Goal: Transaction & Acquisition: Purchase product/service

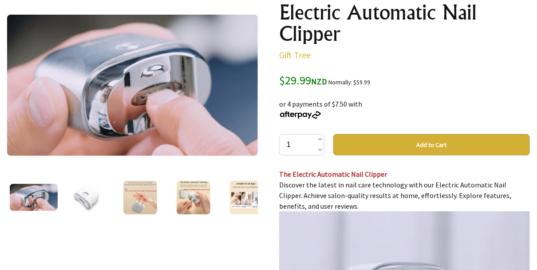
scroll to position [118, 0]
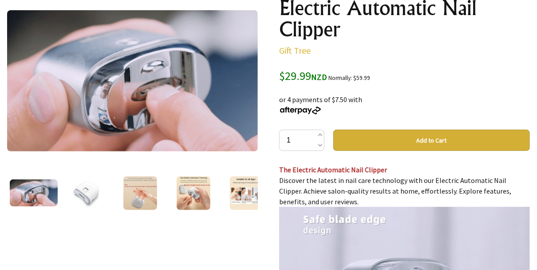
click at [42, 203] on img at bounding box center [34, 192] width 48 height 27
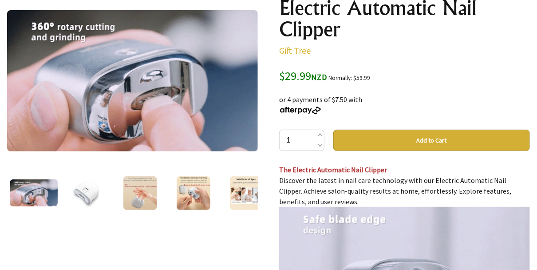
click at [74, 198] on img at bounding box center [87, 193] width 34 height 34
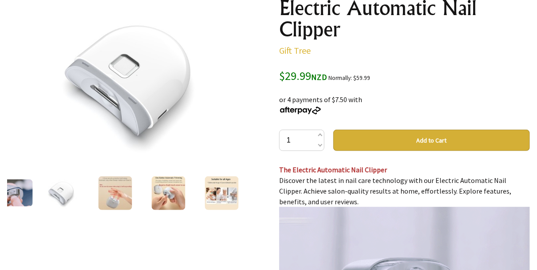
click at [111, 196] on img at bounding box center [116, 193] width 34 height 34
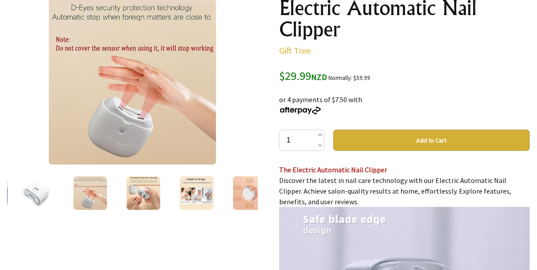
click at [142, 193] on img at bounding box center [143, 193] width 34 height 34
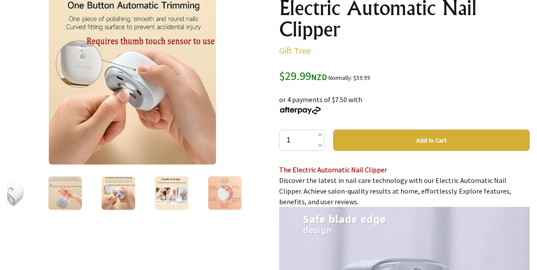
click at [170, 181] on img at bounding box center [172, 193] width 34 height 34
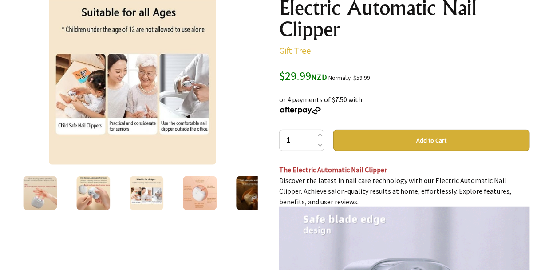
click at [190, 189] on img at bounding box center [200, 193] width 34 height 34
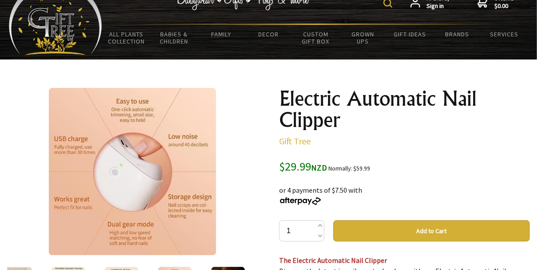
scroll to position [0, 0]
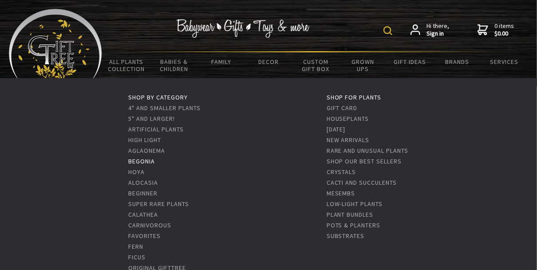
click at [128, 162] on link "Begonia" at bounding box center [141, 161] width 27 height 8
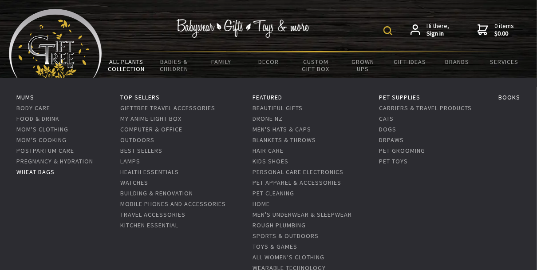
click at [55, 171] on link "Wheat Bags" at bounding box center [36, 172] width 38 height 8
click at [283, 118] on link "Drone NZ" at bounding box center [268, 118] width 30 height 8
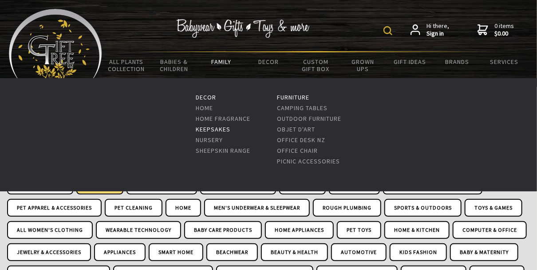
click at [196, 126] on link "Keepsakes" at bounding box center [213, 129] width 35 height 8
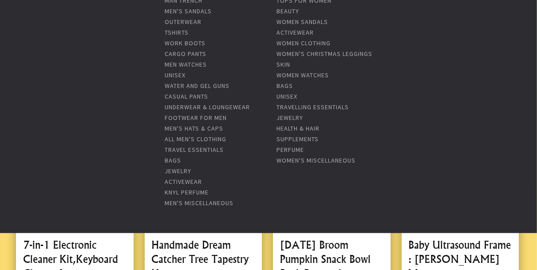
scroll to position [177, 0]
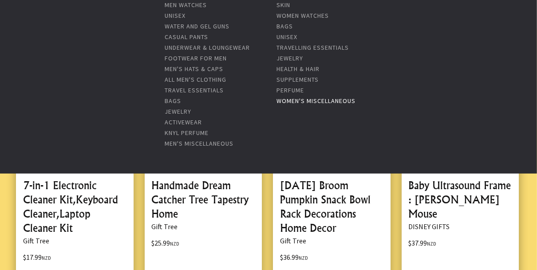
click at [288, 99] on link "Women's Miscellaneous" at bounding box center [315, 101] width 79 height 8
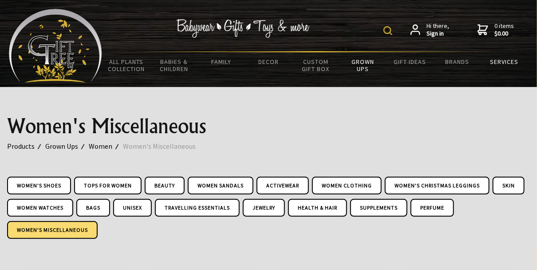
click at [505, 62] on link "Services" at bounding box center [504, 61] width 47 height 19
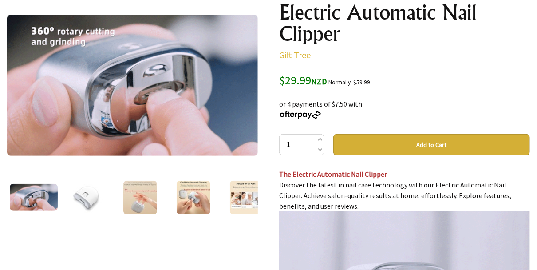
scroll to position [118, 0]
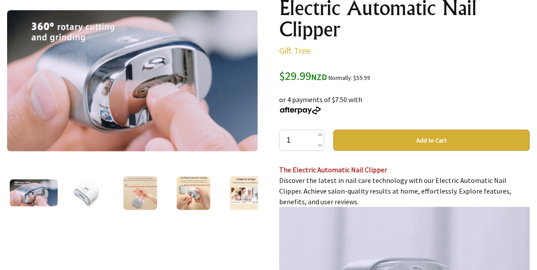
click at [73, 199] on img at bounding box center [87, 193] width 34 height 34
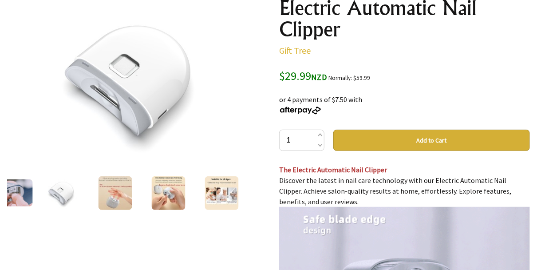
click at [110, 192] on img at bounding box center [116, 193] width 34 height 34
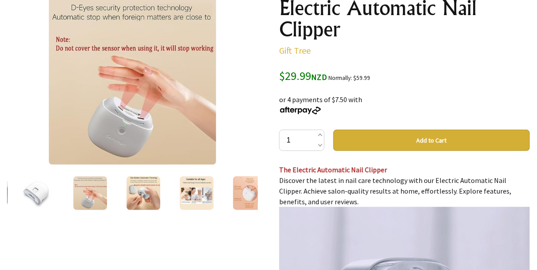
click at [148, 192] on img at bounding box center [143, 193] width 34 height 34
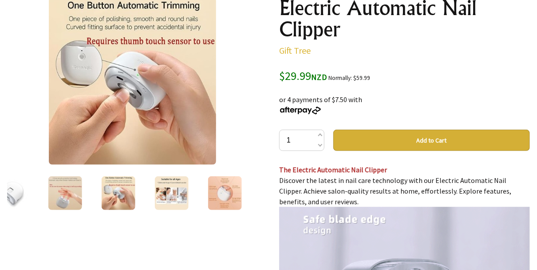
click at [180, 189] on img at bounding box center [172, 193] width 34 height 34
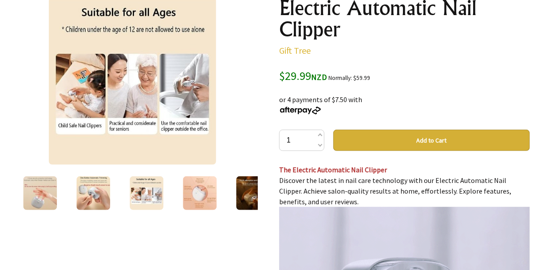
click at [201, 189] on img at bounding box center [200, 193] width 34 height 34
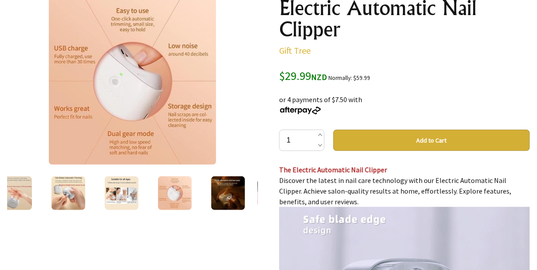
click at [386, 138] on button "Add to Cart" at bounding box center [431, 140] width 197 height 21
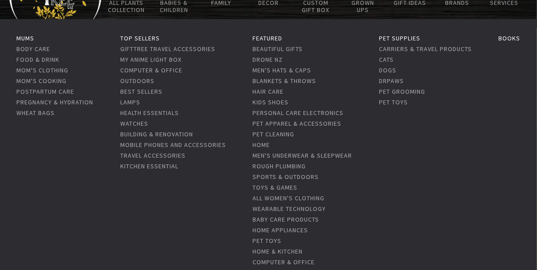
scroll to position [118, 0]
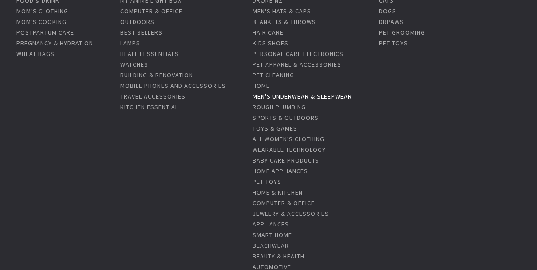
click at [352, 92] on link "Men's Underwear & Sleepwear" at bounding box center [302, 96] width 99 height 8
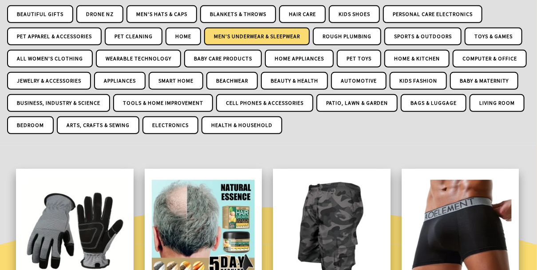
scroll to position [118, 0]
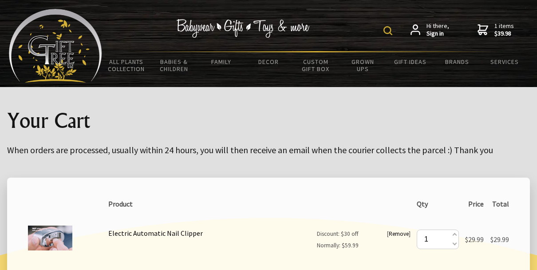
scroll to position [118, 0]
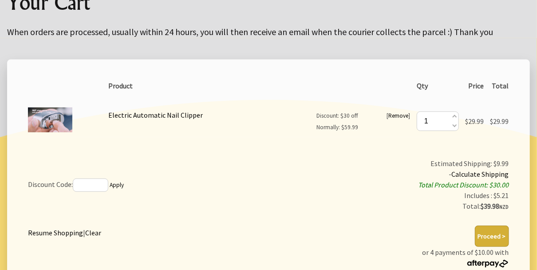
click at [130, 116] on link "Electric Automatic Nail Clipper" at bounding box center [155, 114] width 95 height 9
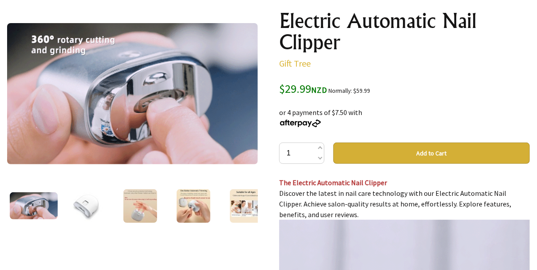
scroll to position [118, 0]
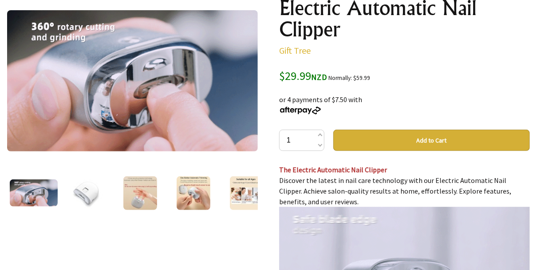
click at [91, 188] on img at bounding box center [87, 193] width 34 height 34
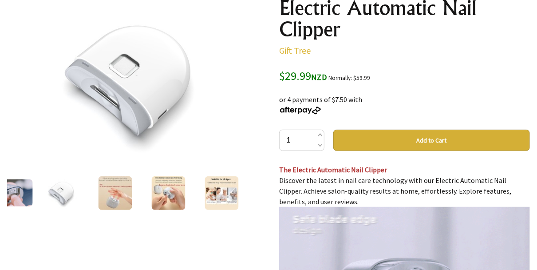
click at [122, 190] on img at bounding box center [116, 193] width 34 height 34
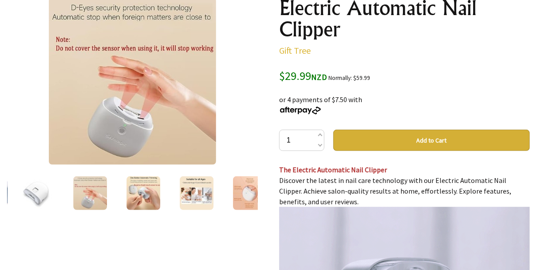
click at [148, 189] on img at bounding box center [143, 193] width 34 height 34
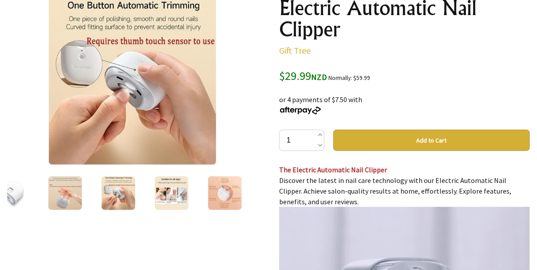
click at [167, 194] on img at bounding box center [172, 193] width 34 height 34
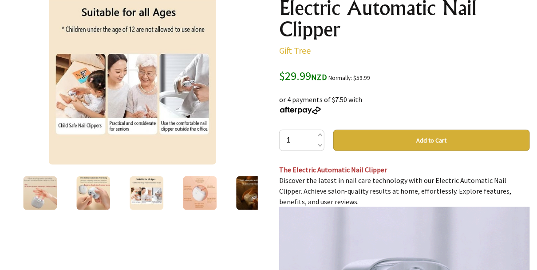
click at [145, 195] on img at bounding box center [147, 193] width 34 height 34
click at [193, 194] on img at bounding box center [200, 193] width 34 height 34
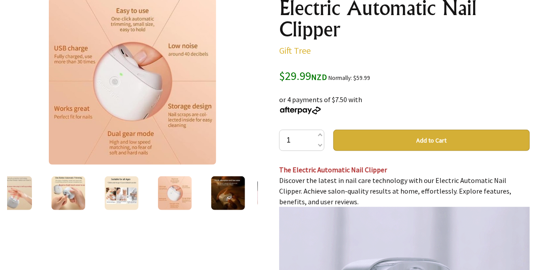
click at [228, 190] on img at bounding box center [228, 193] width 34 height 34
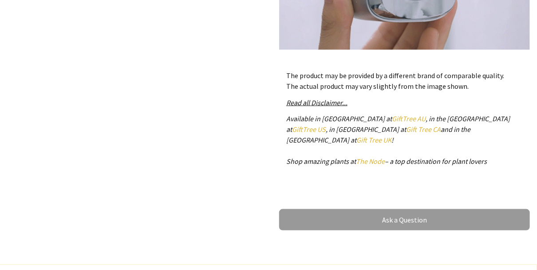
scroll to position [414, 0]
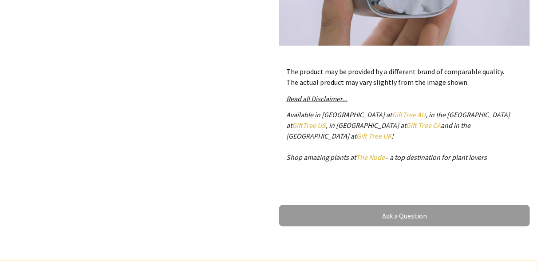
click at [375, 153] on link "The Node" at bounding box center [370, 157] width 29 height 9
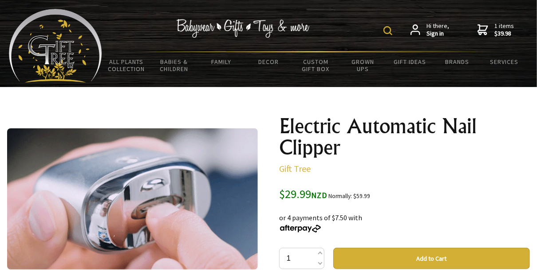
click at [497, 30] on strong "$39.98" at bounding box center [504, 34] width 20 height 8
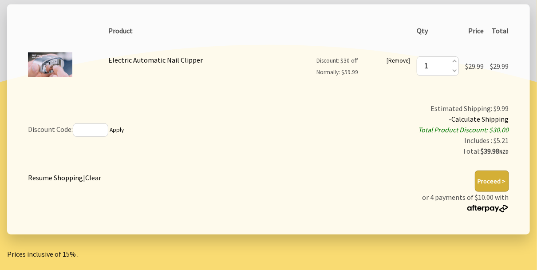
scroll to position [177, 0]
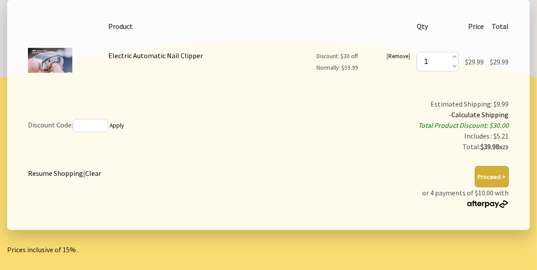
click at [501, 175] on button "Proceed >" at bounding box center [492, 176] width 34 height 21
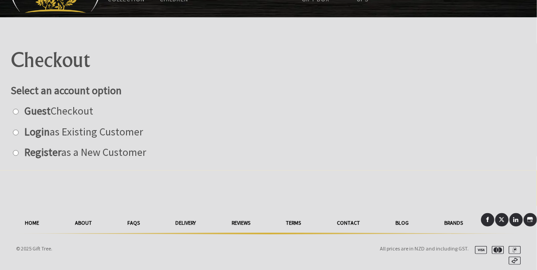
scroll to position [71, 0]
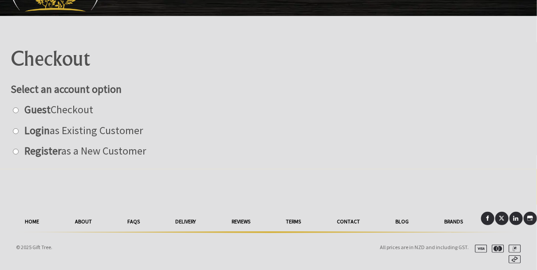
click at [13, 107] on input "radio" at bounding box center [16, 110] width 6 height 6
radio input "true"
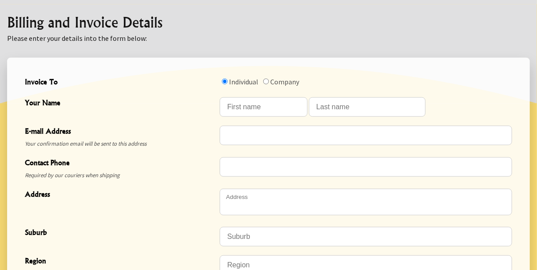
scroll to position [248, 0]
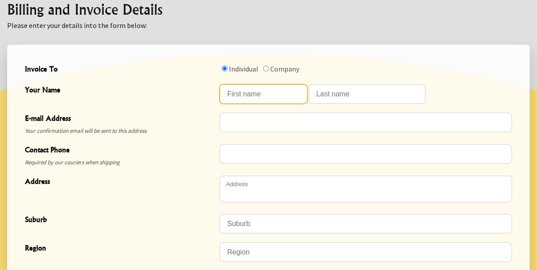
click at [235, 90] on input "Your Name" at bounding box center [264, 94] width 88 height 20
type input "MissN"
type input "de Raad"
type input "[EMAIL_ADDRESS][DOMAIN_NAME]"
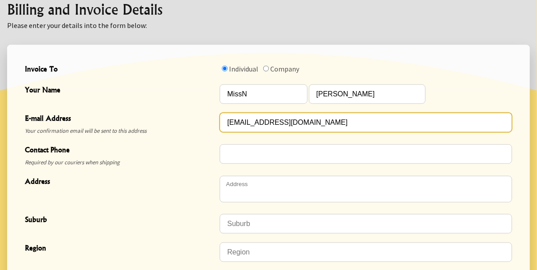
type input "0277813483"
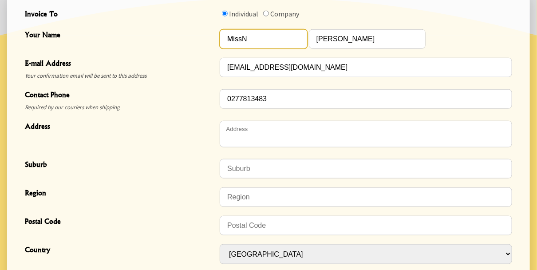
scroll to position [308, 0]
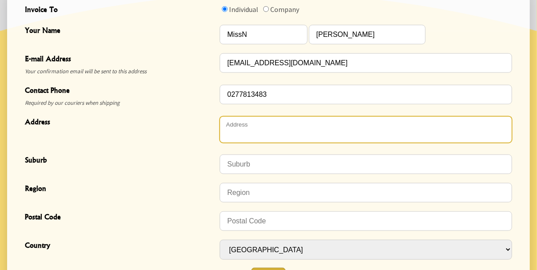
click at [245, 130] on textarea "Address" at bounding box center [366, 129] width 292 height 27
click at [246, 127] on textarea "Address" at bounding box center [366, 129] width 292 height 27
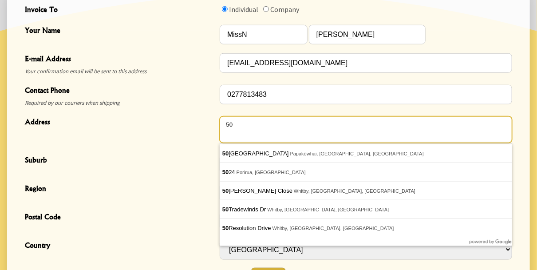
click at [246, 137] on textarea "50" at bounding box center [366, 129] width 292 height 27
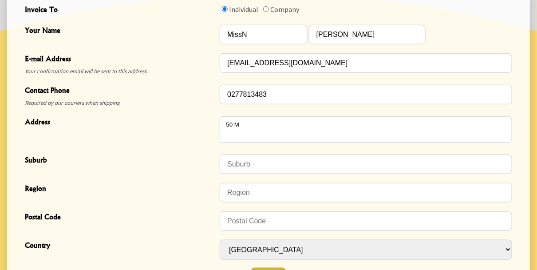
type textarea "50 Mungavin Avenue"
type input "Rānui"
type input "Porirua"
type input "5024"
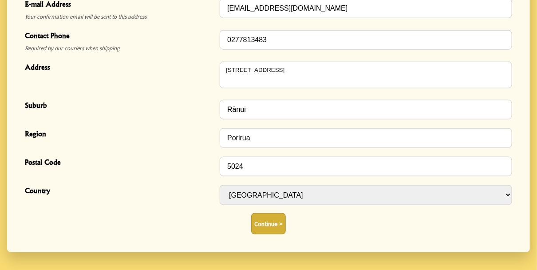
scroll to position [367, 0]
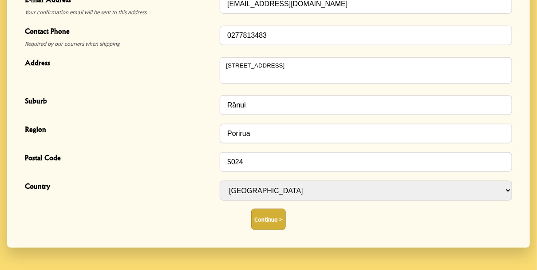
click at [266, 219] on button "Continue >" at bounding box center [268, 219] width 35 height 21
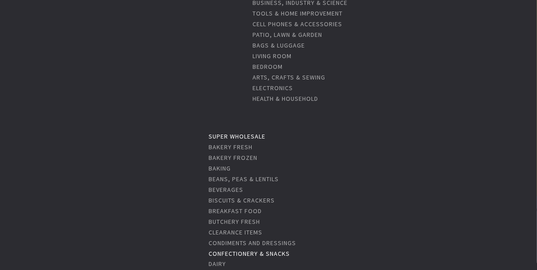
scroll to position [411, 0]
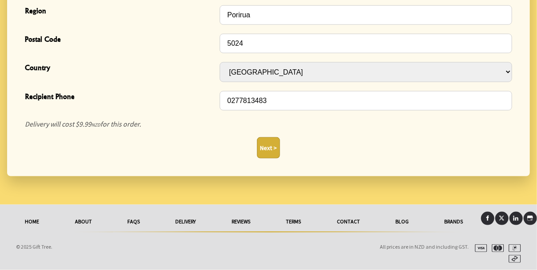
click at [262, 141] on button "Next >" at bounding box center [268, 147] width 23 height 21
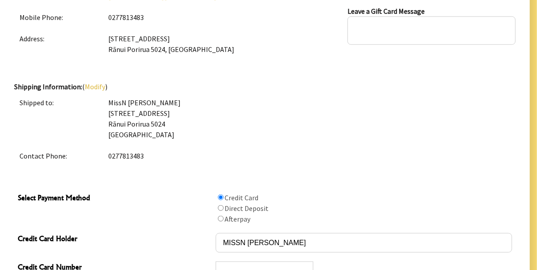
scroll to position [355, 0]
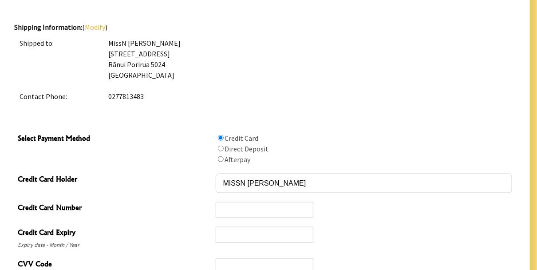
click at [222, 156] on input "Select Payment Method" at bounding box center [221, 159] width 6 height 6
radio input "true"
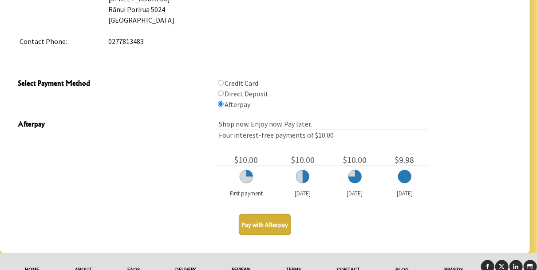
scroll to position [414, 0]
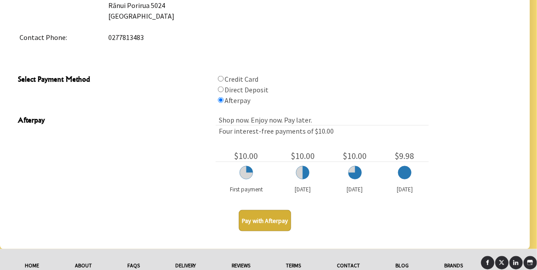
click at [247, 225] on button "Pay with Afterpay" at bounding box center [265, 220] width 52 height 21
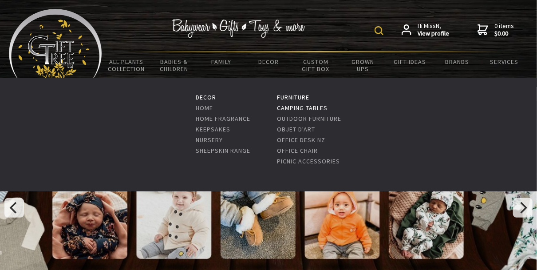
click at [281, 106] on link "Camping Tables" at bounding box center [302, 108] width 51 height 8
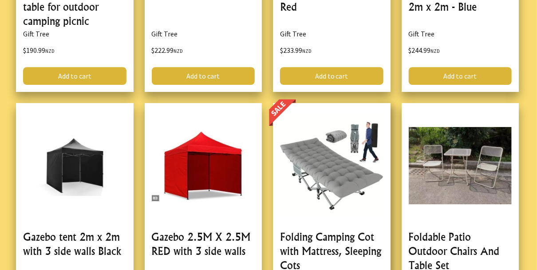
scroll to position [2307, 0]
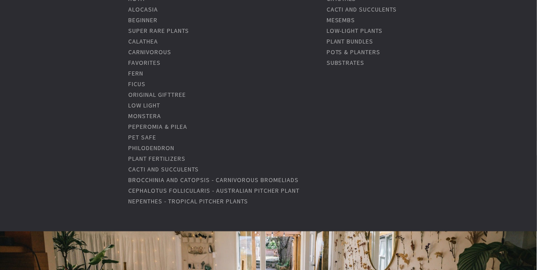
scroll to position [177, 0]
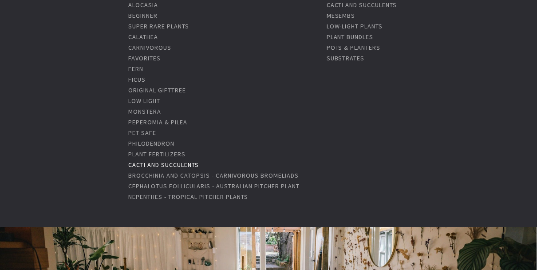
click at [128, 164] on link "Cacti and Succulents" at bounding box center [163, 165] width 71 height 8
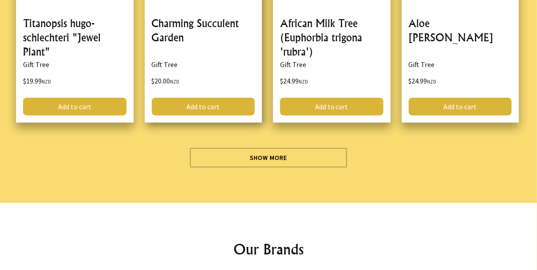
scroll to position [2662, 0]
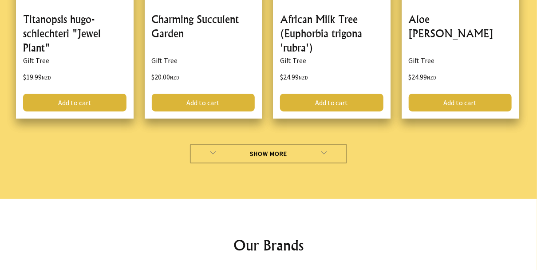
click at [245, 144] on link "Show More" at bounding box center [268, 154] width 157 height 20
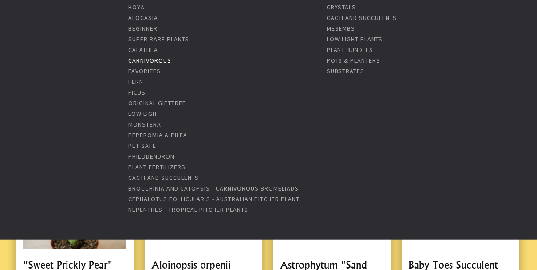
scroll to position [177, 0]
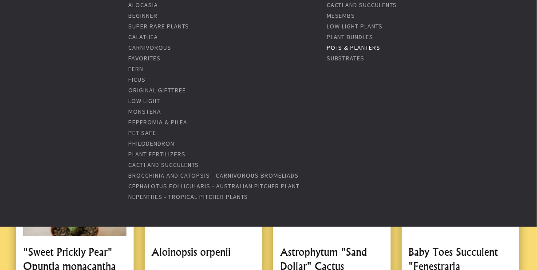
click at [361, 50] on link "Pots & Planters" at bounding box center [354, 47] width 54 height 8
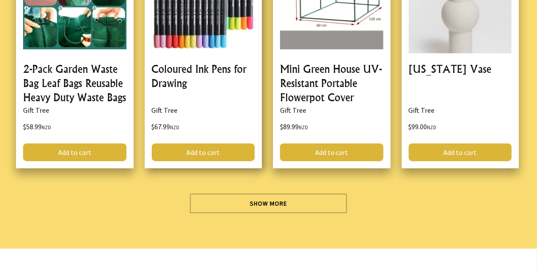
scroll to position [2662, 0]
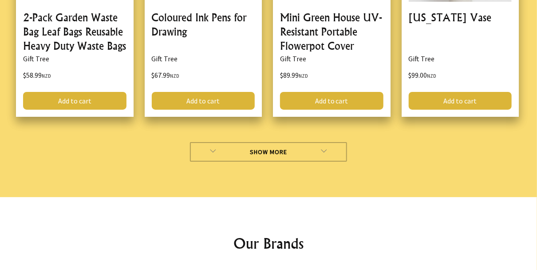
click at [222, 162] on link "Show More" at bounding box center [268, 152] width 157 height 20
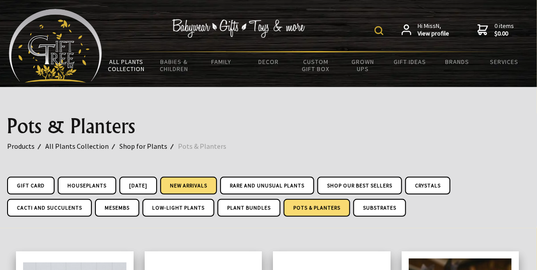
click at [217, 183] on link "New Arrivals" at bounding box center [188, 186] width 57 height 18
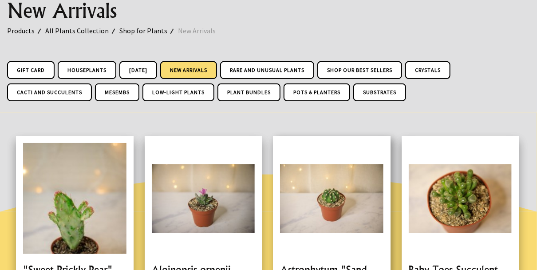
scroll to position [59, 0]
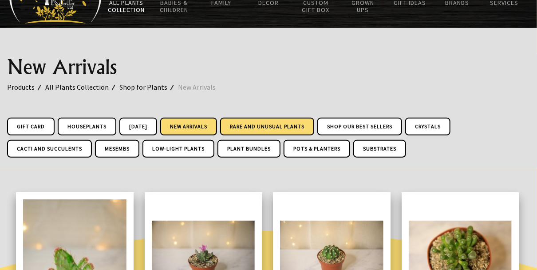
click at [314, 128] on link "Rare and Unusual Plants" at bounding box center [267, 127] width 94 height 18
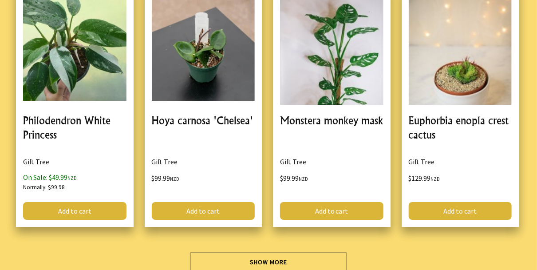
scroll to position [2544, 0]
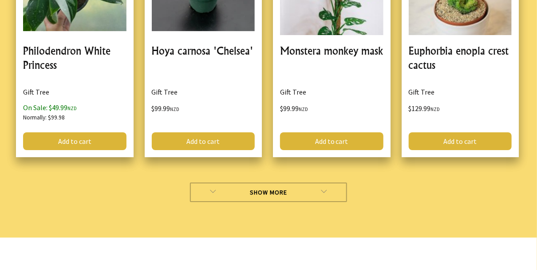
click at [226, 193] on link "Show More" at bounding box center [268, 192] width 157 height 20
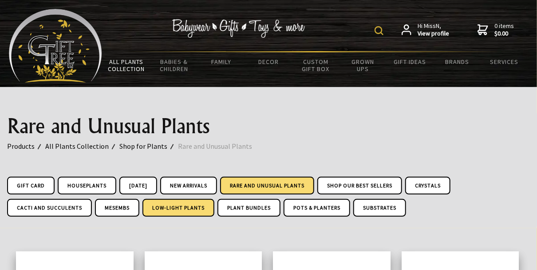
click at [214, 205] on link "Low-light plants" at bounding box center [178, 208] width 72 height 18
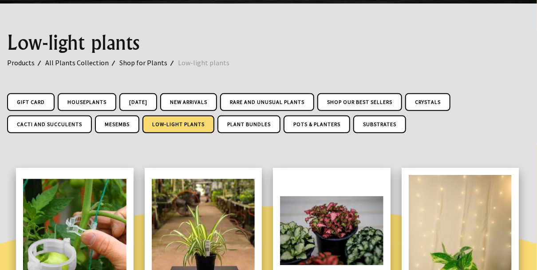
scroll to position [118, 0]
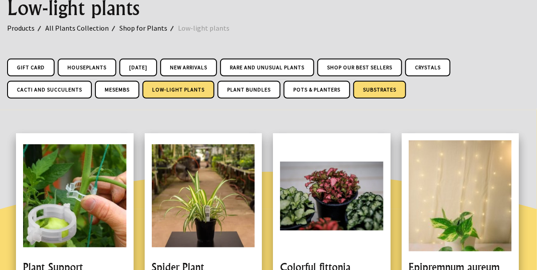
click at [353, 99] on link "Substrates" at bounding box center [379, 90] width 53 height 18
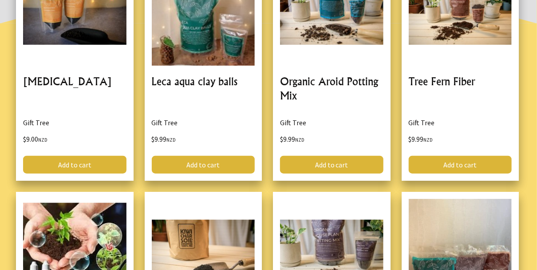
scroll to position [118, 0]
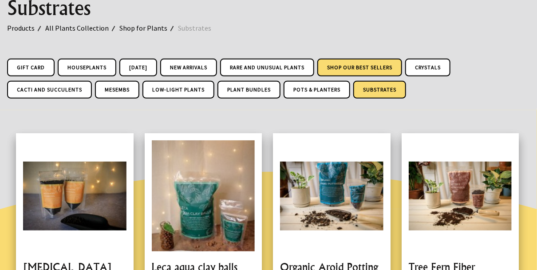
click at [402, 71] on link "Shop Our Best Sellers" at bounding box center [359, 68] width 85 height 18
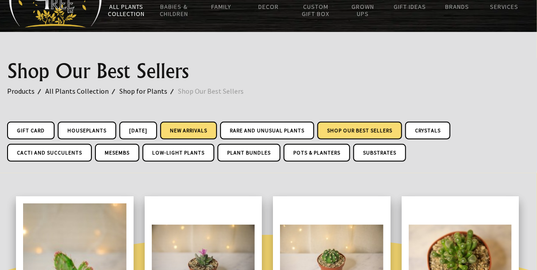
scroll to position [59, 0]
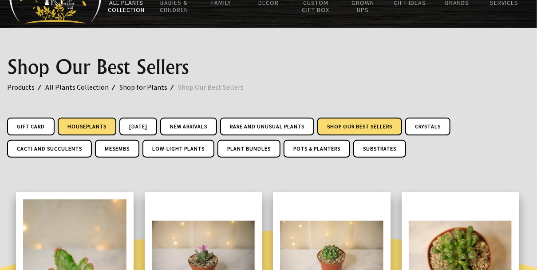
click at [115, 124] on link "Houseplants" at bounding box center [87, 127] width 59 height 18
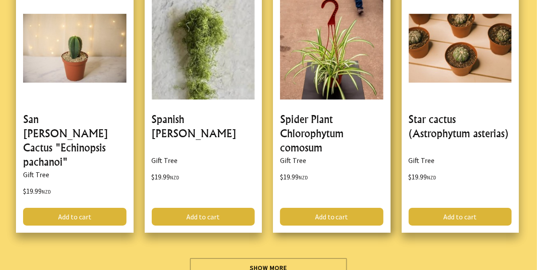
scroll to position [2544, 0]
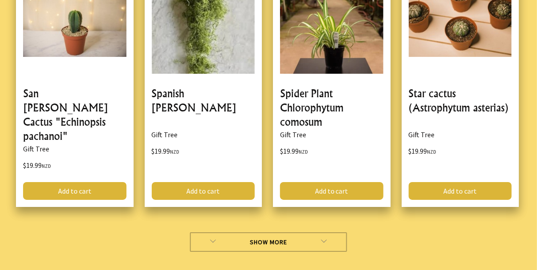
click at [233, 232] on link "Show More" at bounding box center [268, 242] width 157 height 20
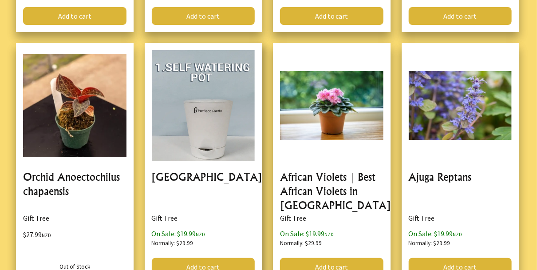
scroll to position [3964, 0]
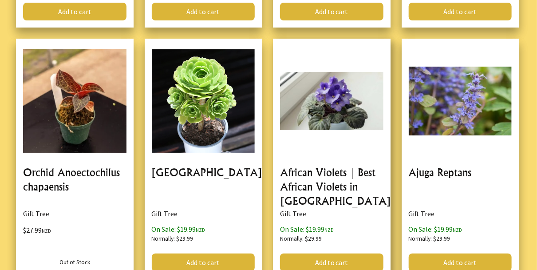
click at [302, 160] on link at bounding box center [332, 159] width 118 height 240
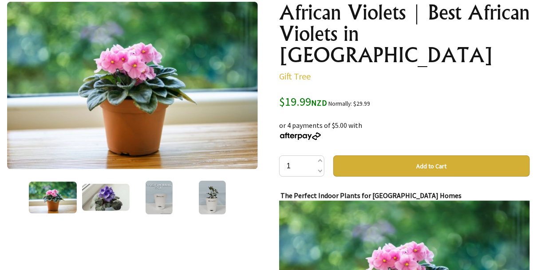
scroll to position [118, 0]
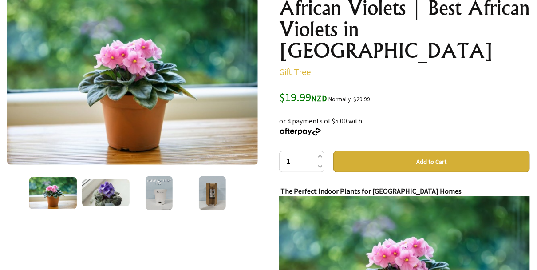
click at [45, 189] on img at bounding box center [53, 193] width 48 height 32
click at [100, 185] on img at bounding box center [106, 192] width 48 height 27
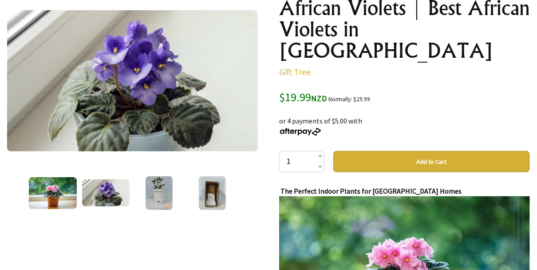
click at [164, 187] on img at bounding box center [159, 193] width 27 height 34
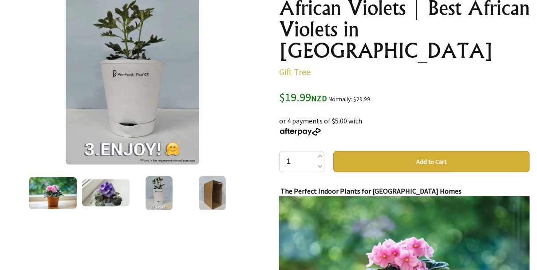
click at [204, 186] on img at bounding box center [212, 193] width 27 height 34
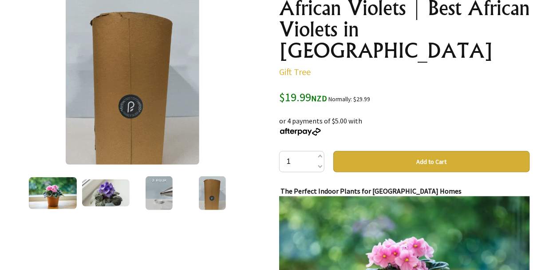
click at [98, 191] on img at bounding box center [106, 192] width 48 height 27
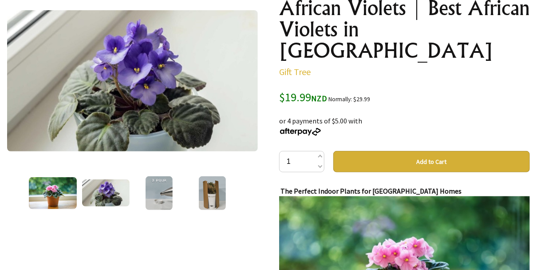
click at [55, 189] on img at bounding box center [53, 193] width 48 height 32
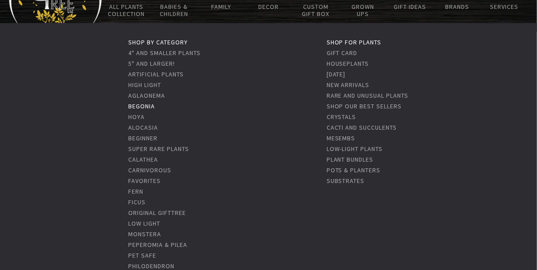
scroll to position [59, 0]
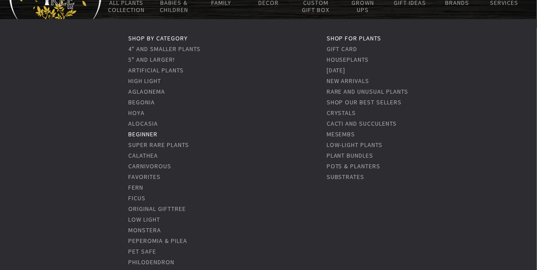
click at [128, 130] on link "Beginner" at bounding box center [142, 134] width 29 height 8
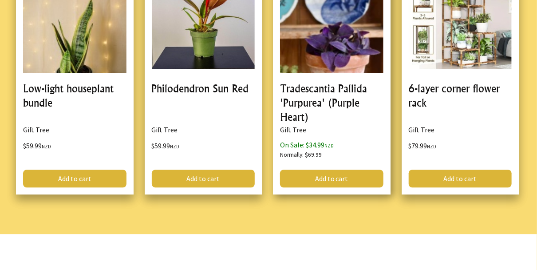
scroll to position [769, 0]
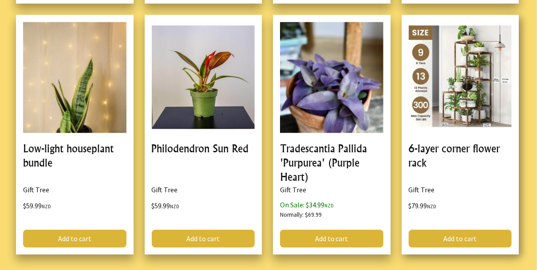
click at [430, 174] on link at bounding box center [461, 135] width 118 height 240
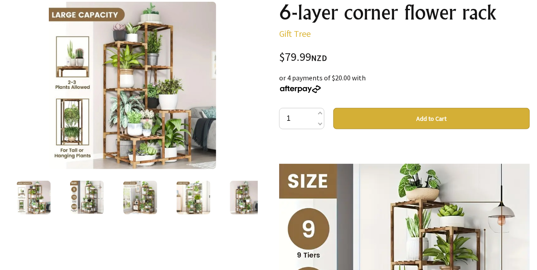
scroll to position [118, 0]
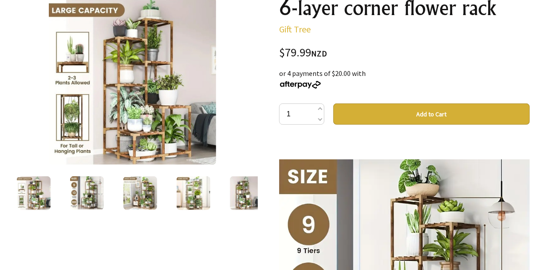
click at [24, 189] on img at bounding box center [34, 193] width 34 height 34
click at [94, 188] on img at bounding box center [87, 193] width 34 height 34
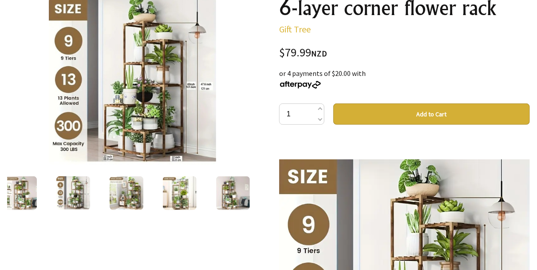
click at [134, 186] on img at bounding box center [127, 193] width 34 height 34
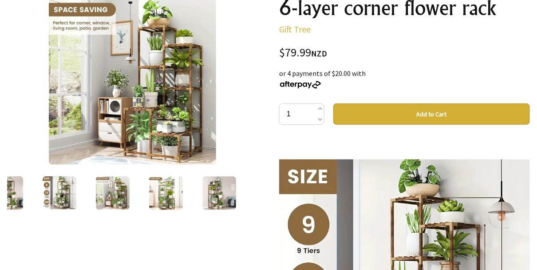
click at [154, 193] on img at bounding box center [166, 193] width 34 height 34
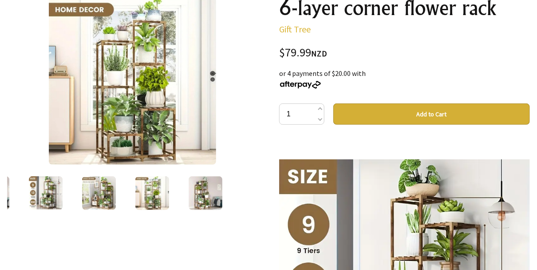
click at [220, 180] on img at bounding box center [206, 193] width 34 height 34
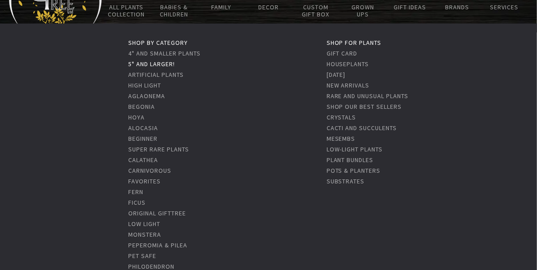
scroll to position [59, 0]
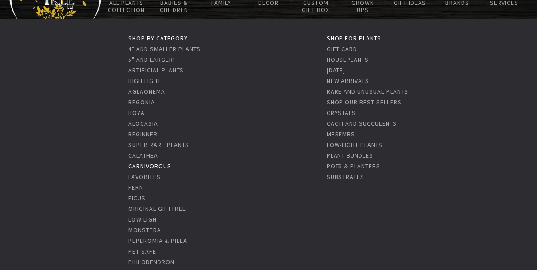
click at [128, 162] on link "Carnivorous" at bounding box center [149, 166] width 43 height 8
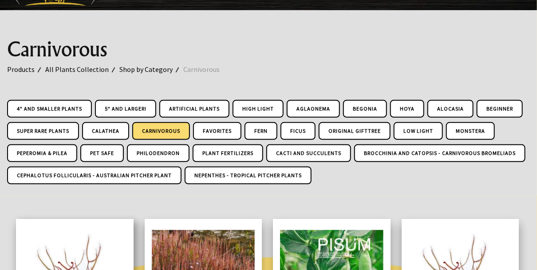
scroll to position [59, 0]
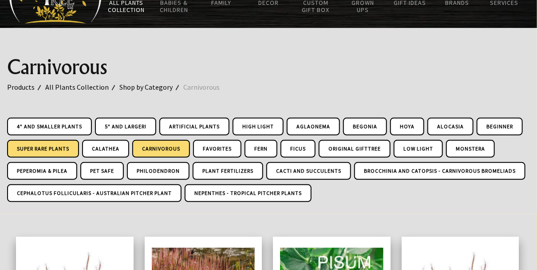
click at [79, 149] on link "Super Rare Plants" at bounding box center [43, 149] width 72 height 18
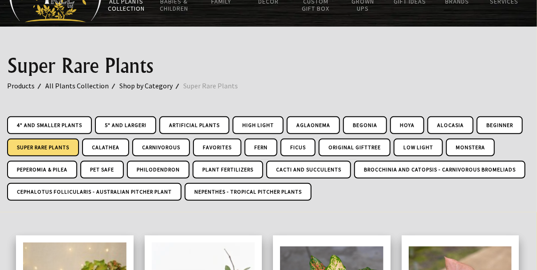
scroll to position [59, 0]
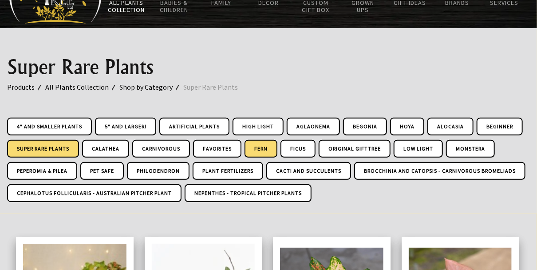
click at [277, 142] on link "Fern" at bounding box center [260, 149] width 33 height 18
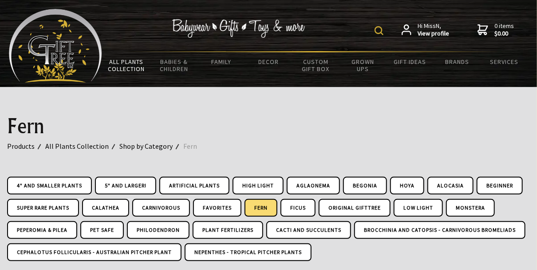
scroll to position [59, 0]
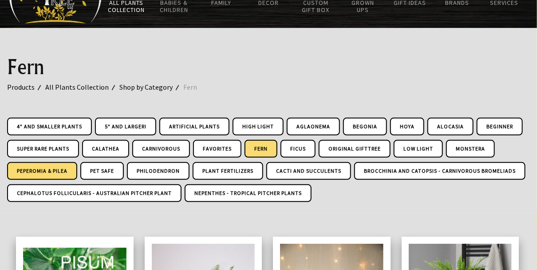
click at [77, 169] on link "Peperomia & Pilea" at bounding box center [42, 171] width 70 height 18
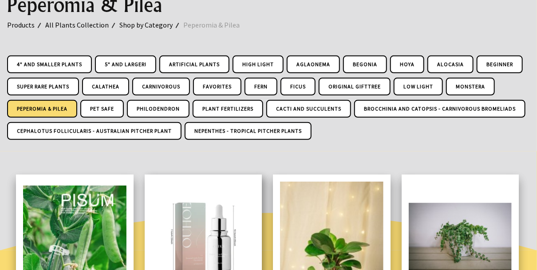
scroll to position [118, 0]
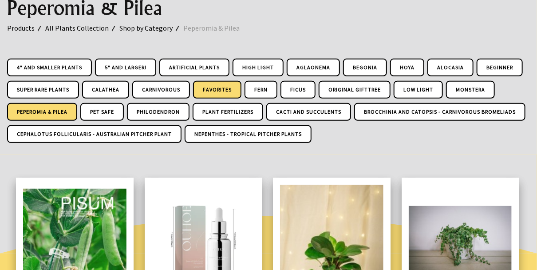
click at [241, 85] on link "Favorites" at bounding box center [217, 90] width 48 height 18
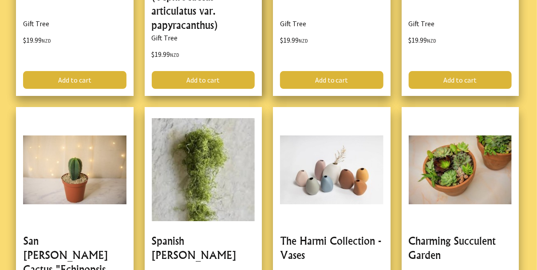
scroll to position [1242, 0]
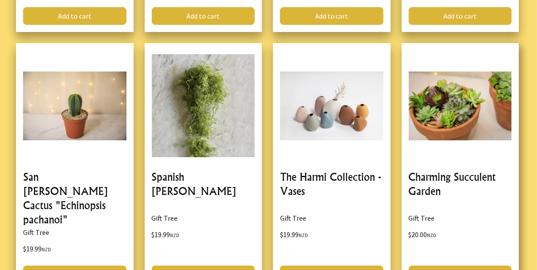
click at [436, 146] on link at bounding box center [461, 166] width 118 height 247
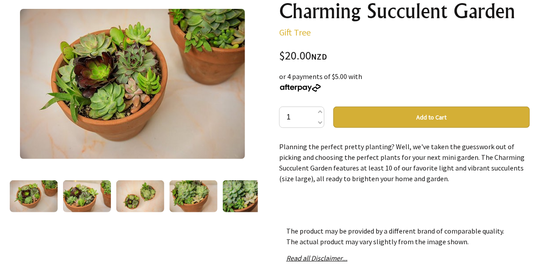
scroll to position [118, 0]
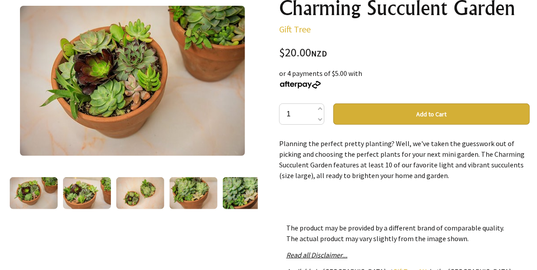
click at [38, 197] on img at bounding box center [34, 193] width 48 height 32
click at [82, 189] on img at bounding box center [87, 193] width 48 height 32
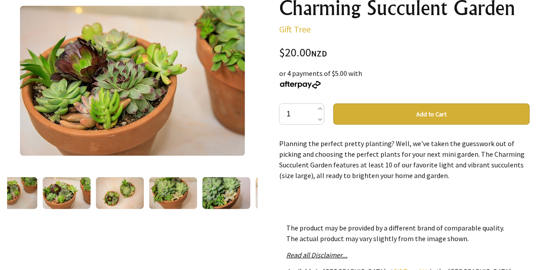
click at [110, 188] on img at bounding box center [120, 193] width 48 height 32
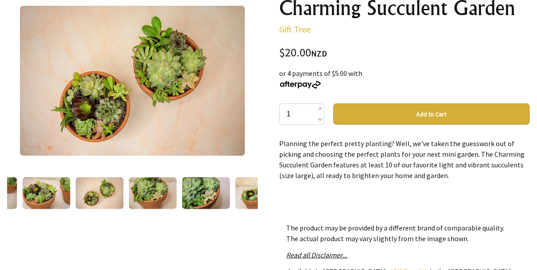
click at [154, 180] on img at bounding box center [153, 193] width 48 height 32
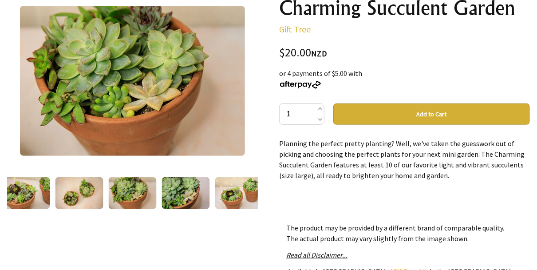
click at [194, 192] on img at bounding box center [186, 193] width 48 height 32
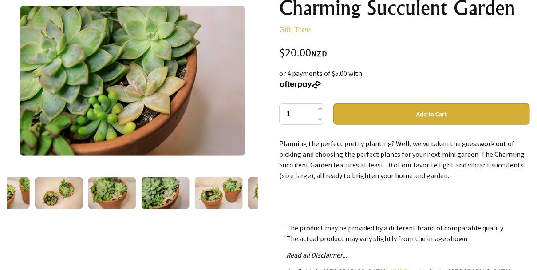
click at [210, 191] on img at bounding box center [219, 193] width 48 height 32
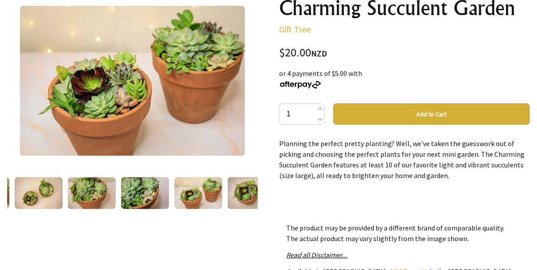
click at [257, 183] on img at bounding box center [252, 193] width 48 height 32
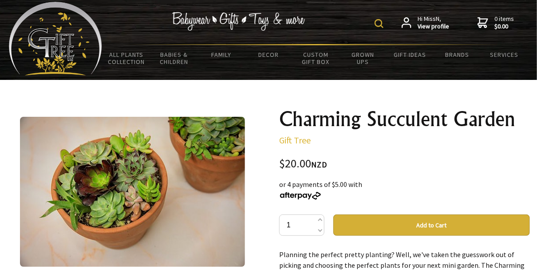
scroll to position [0, 0]
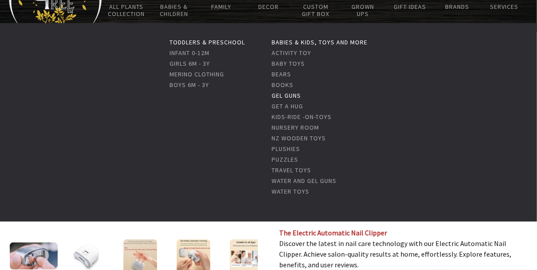
scroll to position [59, 0]
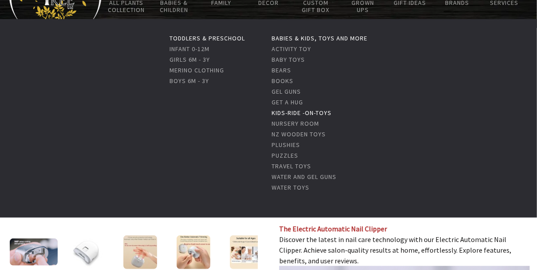
click at [296, 111] on link "Kids-Ride -on-Toys" at bounding box center [302, 113] width 60 height 8
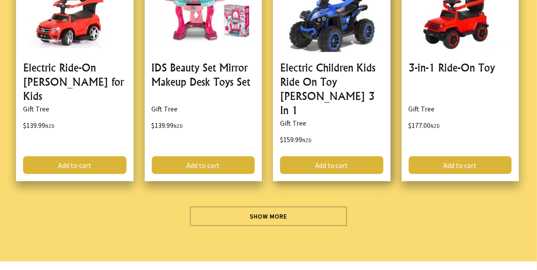
scroll to position [2780, 0]
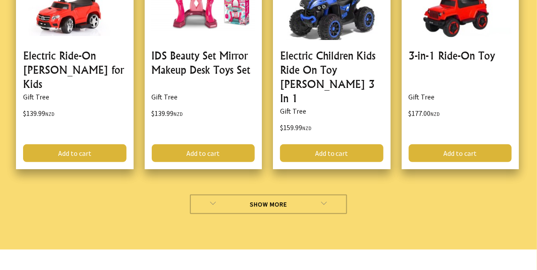
click at [222, 194] on link "Show More" at bounding box center [268, 204] width 157 height 20
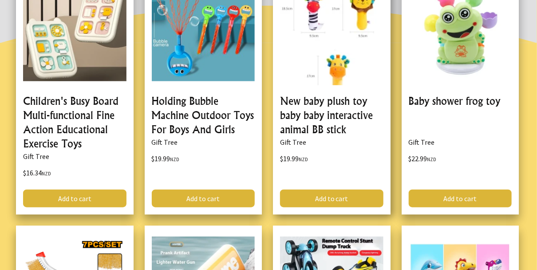
scroll to position [118, 0]
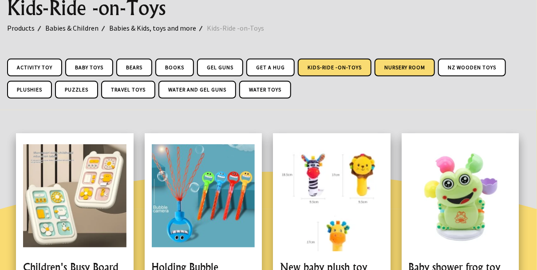
click at [435, 74] on link "Nursery Room" at bounding box center [404, 68] width 60 height 18
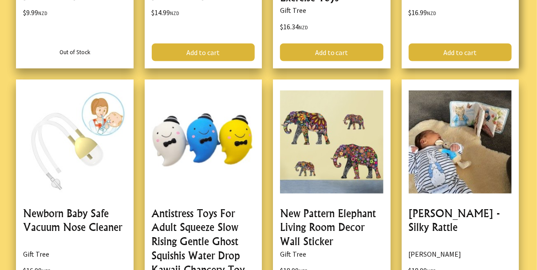
scroll to position [473, 0]
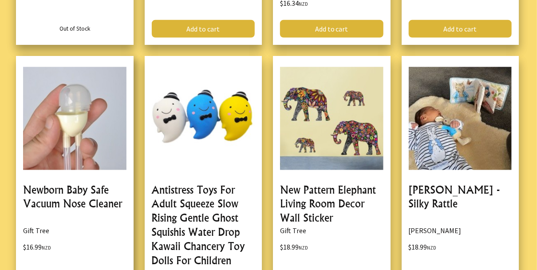
click at [67, 189] on link at bounding box center [75, 194] width 118 height 276
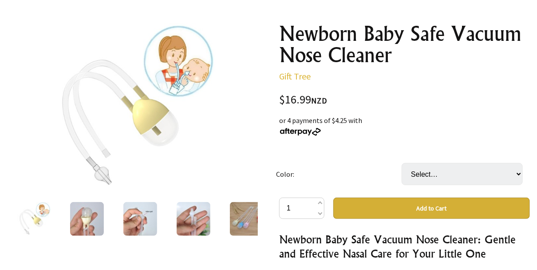
scroll to position [118, 0]
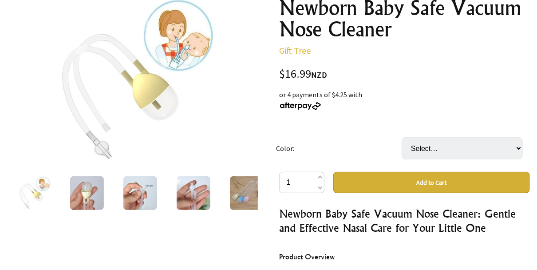
click at [83, 193] on img at bounding box center [87, 193] width 34 height 34
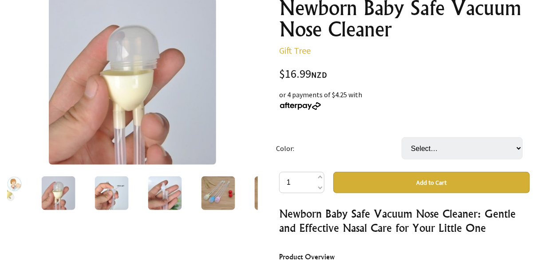
click at [102, 197] on img at bounding box center [112, 193] width 34 height 34
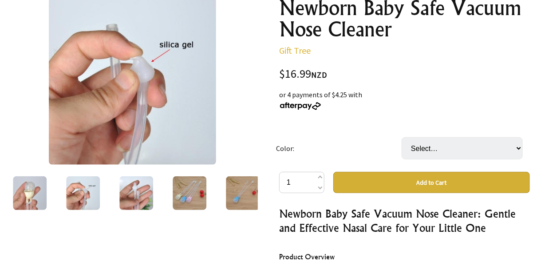
click at [137, 189] on img at bounding box center [136, 193] width 34 height 34
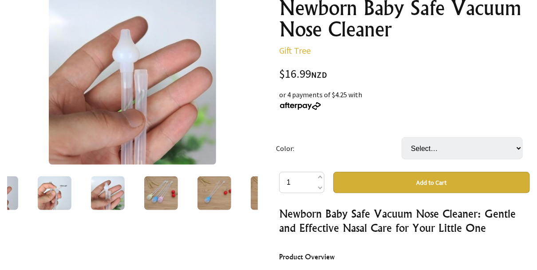
click at [158, 190] on img at bounding box center [161, 193] width 34 height 34
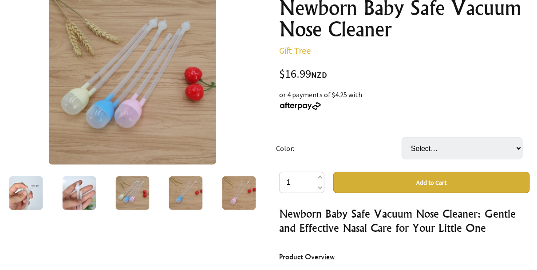
click at [194, 187] on img at bounding box center [186, 193] width 34 height 34
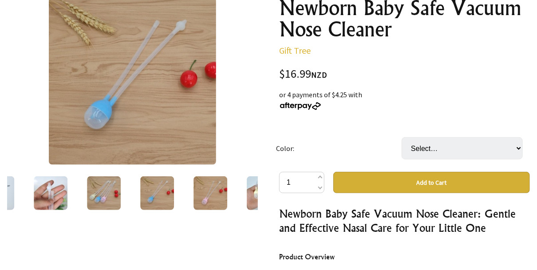
click at [212, 192] on img at bounding box center [210, 193] width 34 height 34
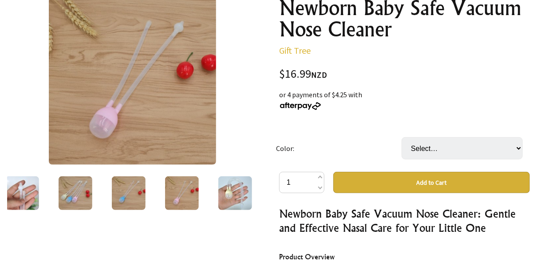
click at [231, 197] on img at bounding box center [235, 193] width 34 height 34
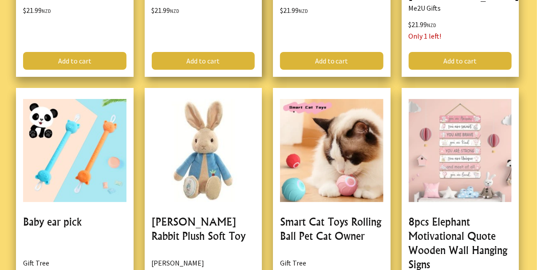
scroll to position [1301, 0]
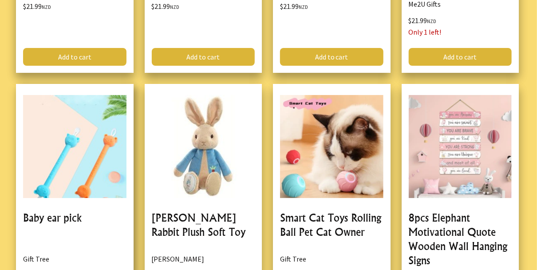
click at [106, 156] on link at bounding box center [75, 207] width 118 height 247
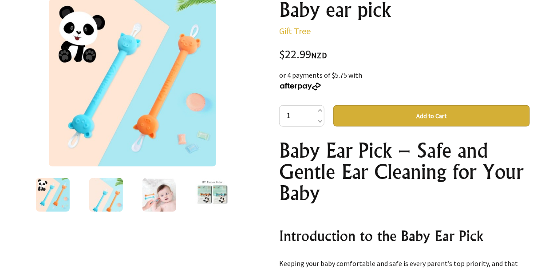
scroll to position [118, 0]
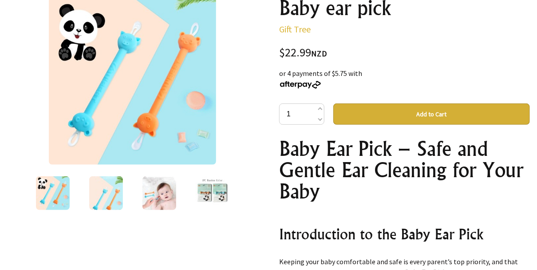
click at [93, 191] on img at bounding box center [106, 193] width 34 height 34
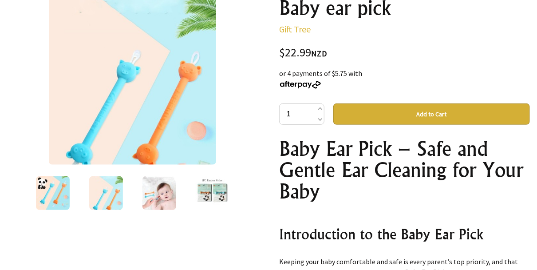
click at [148, 190] on img at bounding box center [159, 193] width 34 height 34
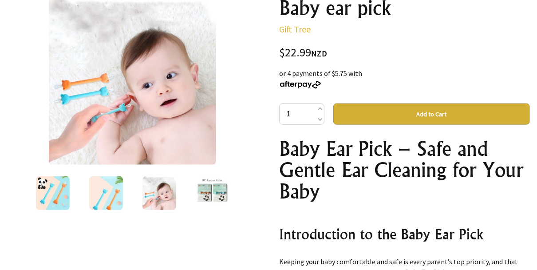
click at [197, 192] on img at bounding box center [213, 193] width 34 height 34
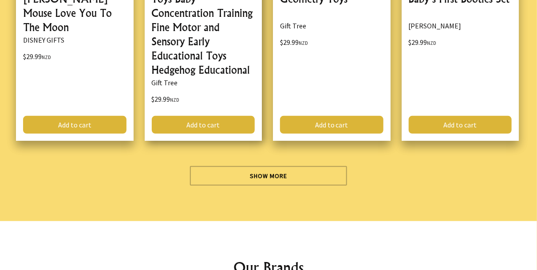
scroll to position [2839, 0]
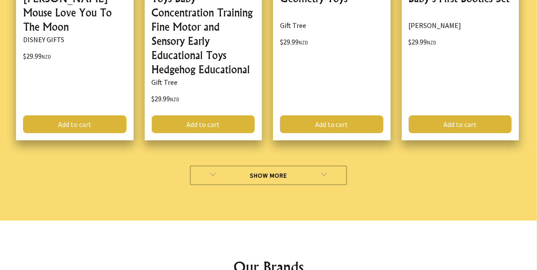
click at [206, 166] on link "Show More" at bounding box center [268, 176] width 157 height 20
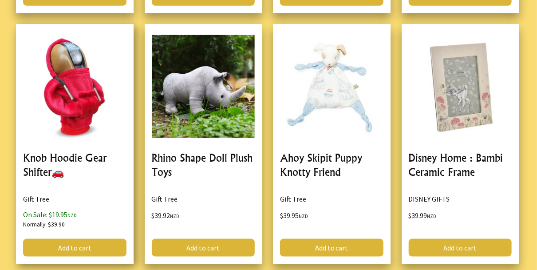
scroll to position [4318, 0]
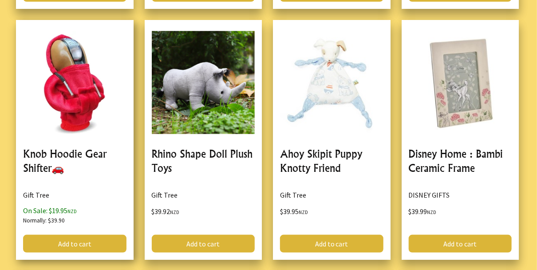
click at [84, 64] on link at bounding box center [75, 140] width 118 height 240
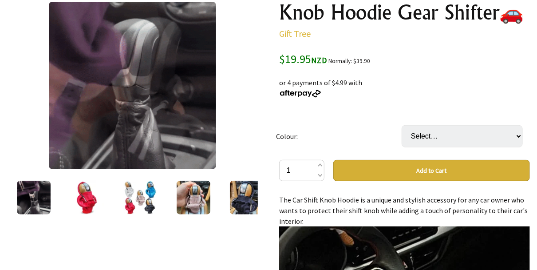
scroll to position [118, 0]
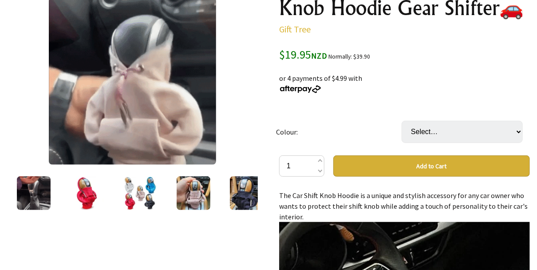
click at [87, 201] on img at bounding box center [87, 193] width 34 height 34
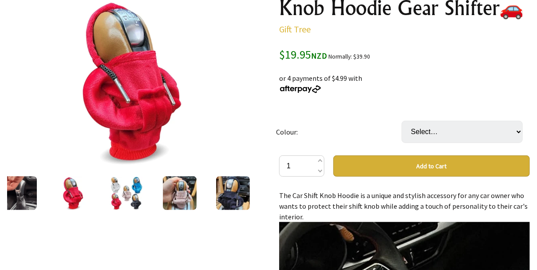
click at [120, 195] on img at bounding box center [127, 193] width 34 height 34
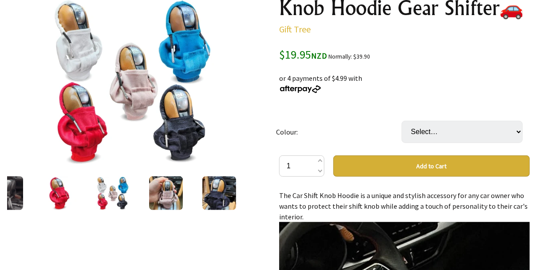
click at [162, 184] on img at bounding box center [166, 193] width 34 height 34
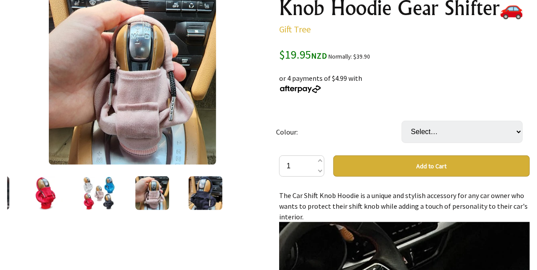
click at [199, 190] on img at bounding box center [206, 193] width 34 height 34
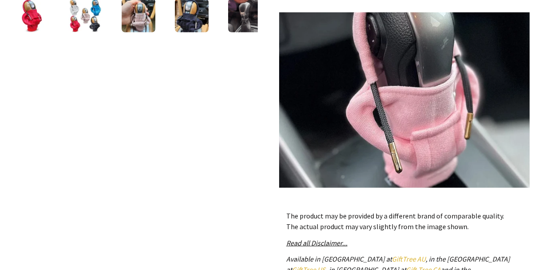
scroll to position [708, 0]
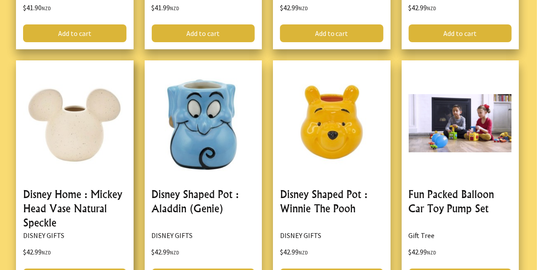
scroll to position [5383, 0]
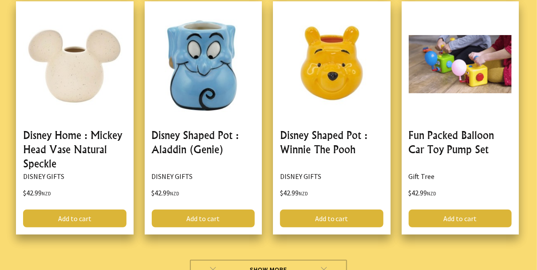
click at [242, 260] on link "Show More" at bounding box center [268, 270] width 157 height 20
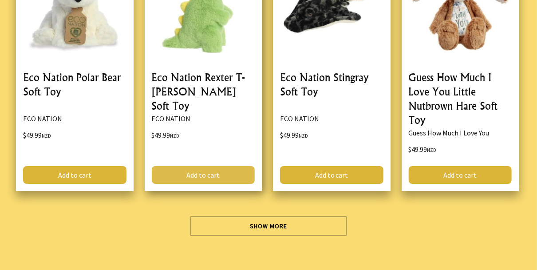
scroll to position [7927, 0]
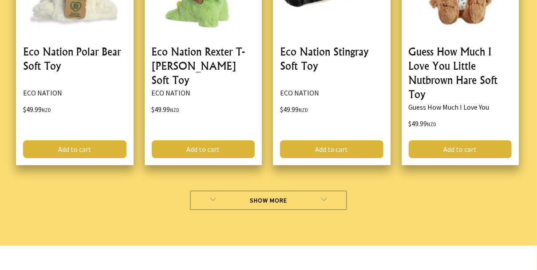
click at [216, 190] on link "Show More" at bounding box center [268, 200] width 157 height 20
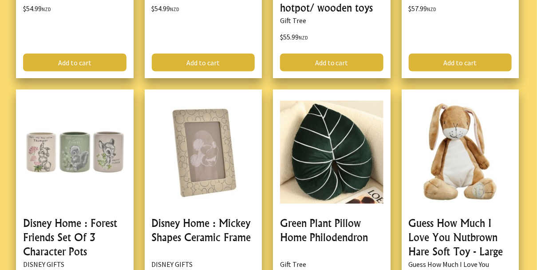
scroll to position [9998, 0]
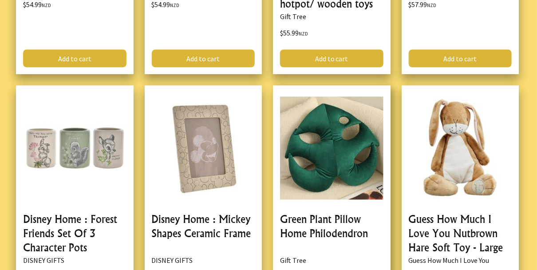
click at [302, 154] on link at bounding box center [332, 202] width 118 height 233
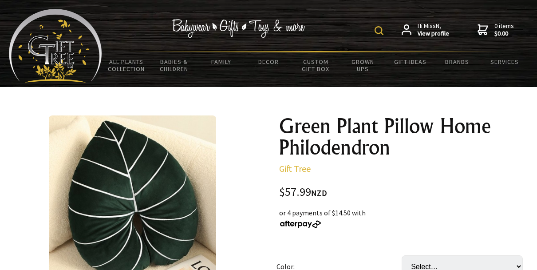
scroll to position [118, 0]
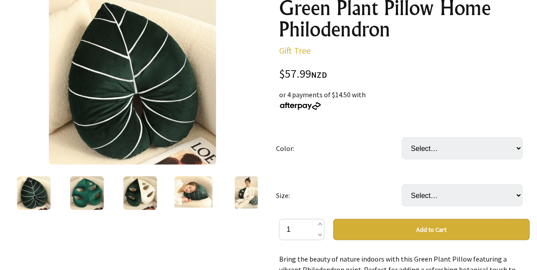
click at [77, 179] on img at bounding box center [87, 193] width 34 height 34
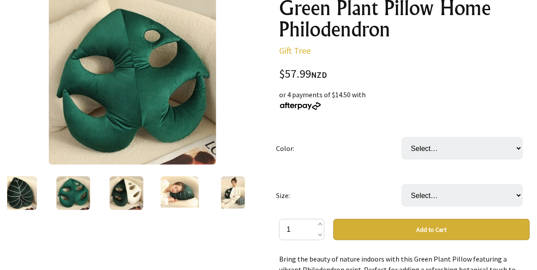
click at [111, 189] on img at bounding box center [127, 193] width 34 height 34
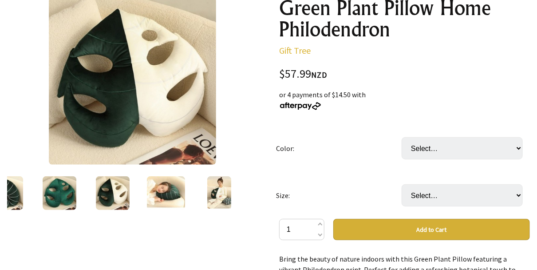
click at [150, 193] on img at bounding box center [166, 193] width 38 height 34
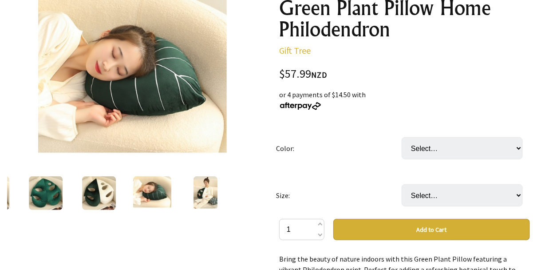
click at [211, 195] on img at bounding box center [205, 193] width 24 height 34
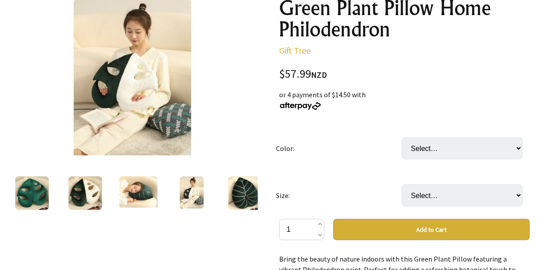
click at [46, 190] on img at bounding box center [32, 193] width 34 height 34
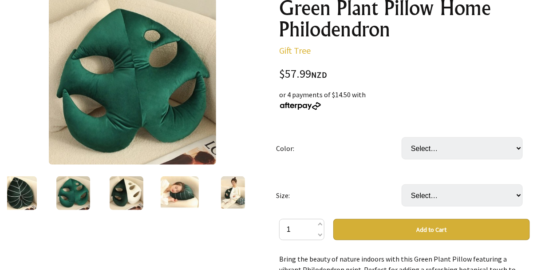
click at [28, 197] on img at bounding box center [20, 193] width 34 height 34
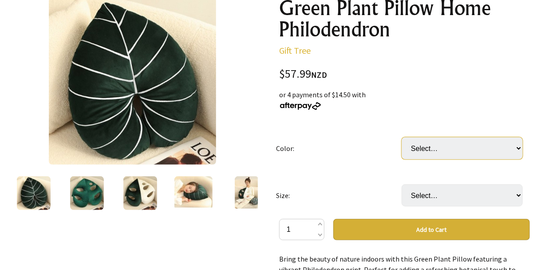
click at [520, 150] on select "Select… Philodendron Monstera Deliciosa (+ $2.00) White Fancy Carp Turtle (+ $2…" at bounding box center [462, 148] width 121 height 22
select select "Philodendron"
click at [402, 137] on select "Select… Philodendron Monstera Deliciosa (+ $2.00) White Fancy Carp Turtle (+ $2…" at bounding box center [462, 148] width 121 height 22
click at [520, 148] on select "Select… Philodendron Monstera Deliciosa (+ $2.00) White Fancy Carp Turtle (+ $2…" at bounding box center [462, 148] width 121 height 22
select select "Monstera Deliciosa"
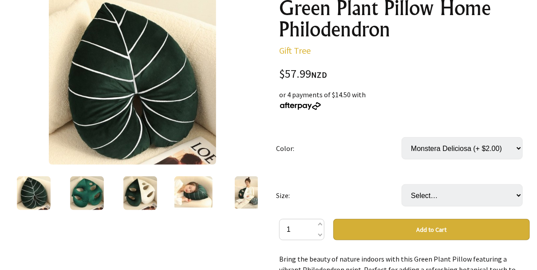
click at [402, 137] on select "Select… Philodendron Monstera Deliciosa (+ $2.00) White Fancy Carp Turtle (+ $2…" at bounding box center [462, 148] width 121 height 22
click at [516, 146] on select "Select… Philodendron Monstera Deliciosa (+ $2.00) White Fancy Carp Turtle (+ $2…" at bounding box center [462, 148] width 121 height 22
select select "White Fancy Carp Turtle"
click at [402, 137] on select "Select… Philodendron Monstera Deliciosa (+ $2.00) White Fancy Carp Turtle (+ $2…" at bounding box center [462, 148] width 121 height 22
click at [517, 142] on select "Select… Philodendron Monstera Deliciosa (+ $2.00) White Fancy Carp Turtle (+ $2…" at bounding box center [462, 148] width 121 height 22
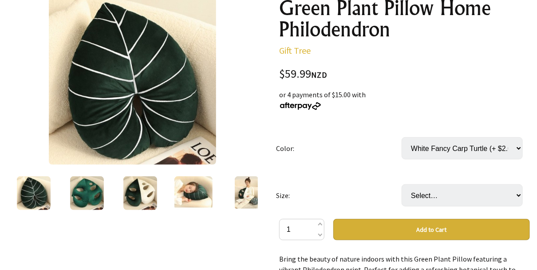
click at [27, 184] on img at bounding box center [34, 193] width 34 height 34
click at [86, 193] on img at bounding box center [87, 193] width 34 height 34
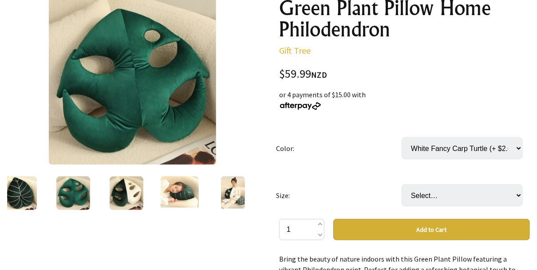
click at [112, 192] on img at bounding box center [127, 193] width 34 height 34
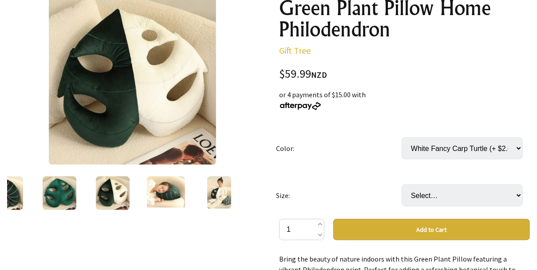
click at [179, 189] on img at bounding box center [166, 193] width 38 height 34
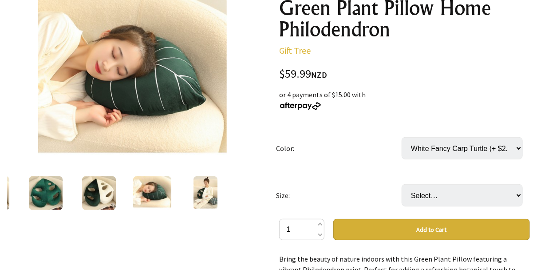
click at [190, 188] on div at bounding box center [205, 192] width 53 height 37
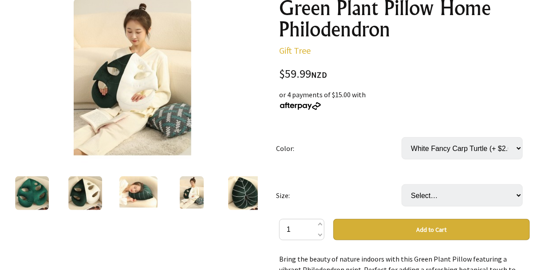
click at [241, 185] on img at bounding box center [245, 193] width 34 height 34
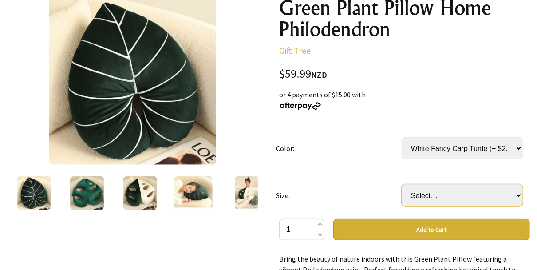
click at [517, 192] on select "Select… Large" at bounding box center [462, 195] width 121 height 22
select select "Large"
click at [402, 184] on select "Select… Large" at bounding box center [462, 195] width 121 height 22
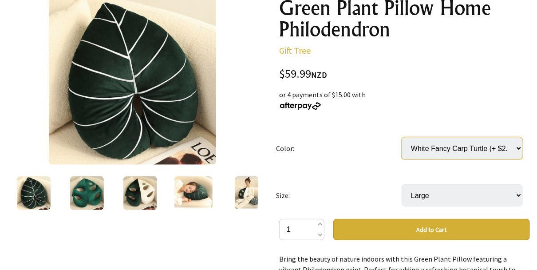
click at [521, 148] on select "Select… Philodendron Monstera Deliciosa (+ $2.00) White Fancy Carp Turtle (+ $2…" at bounding box center [462, 148] width 121 height 22
select select
click at [402, 137] on select "Select… Philodendron Monstera Deliciosa (+ $2.00) White Fancy Carp Turtle (+ $2…" at bounding box center [462, 148] width 121 height 22
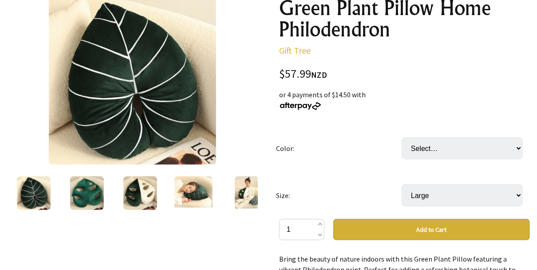
click at [45, 205] on img at bounding box center [34, 193] width 34 height 34
click at [79, 126] on img at bounding box center [132, 80] width 167 height 167
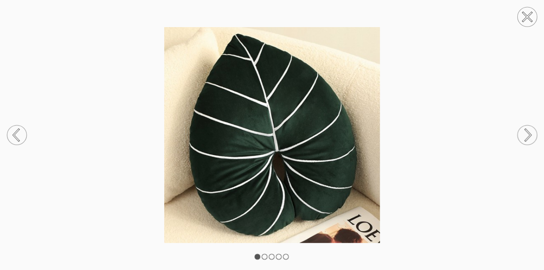
click at [527, 129] on circle at bounding box center [527, 135] width 20 height 20
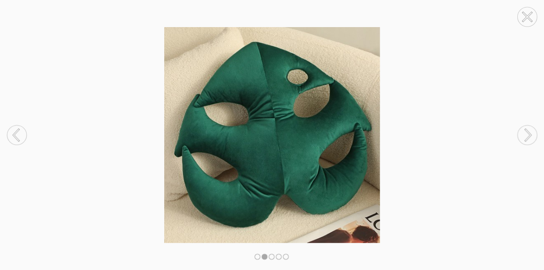
click at [527, 129] on circle at bounding box center [527, 135] width 20 height 20
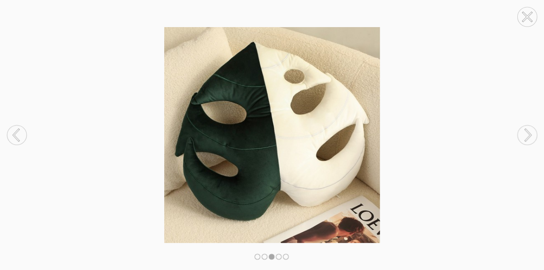
click at [527, 129] on circle at bounding box center [527, 135] width 20 height 20
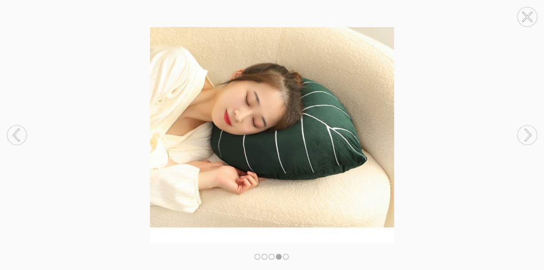
click at [527, 129] on circle at bounding box center [527, 135] width 20 height 20
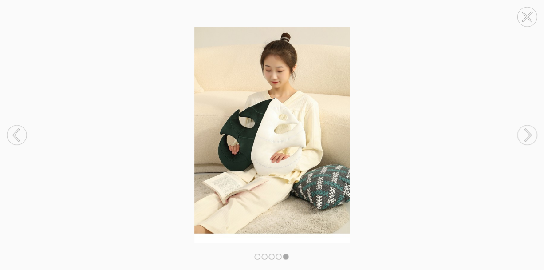
click at [527, 129] on circle at bounding box center [527, 135] width 20 height 20
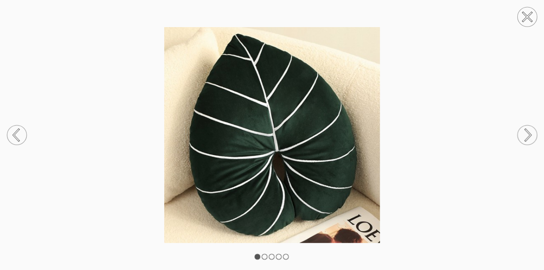
click at [525, 20] on icon at bounding box center [527, 17] width 8 height 8
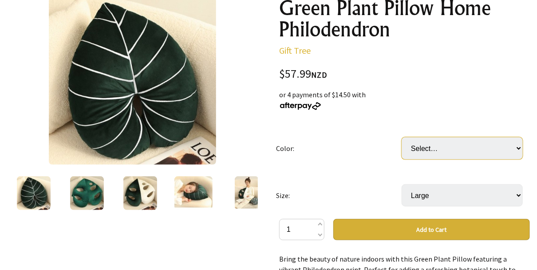
click at [518, 149] on select "Select… Philodendron Monstera Deliciosa (+ $2.00) White Fancy Carp Turtle (+ $2…" at bounding box center [462, 148] width 121 height 22
select select "Philodendron"
click at [402, 137] on select "Select… Philodendron Monstera Deliciosa (+ $2.00) White Fancy Carp Turtle (+ $2…" at bounding box center [462, 148] width 121 height 22
click at [521, 149] on select "Select… Philodendron Monstera Deliciosa (+ $2.00) White Fancy Carp Turtle (+ $2…" at bounding box center [462, 148] width 121 height 22
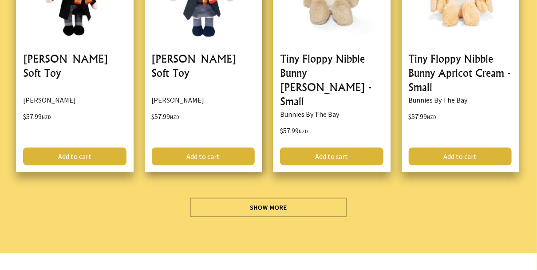
scroll to position [10412, 0]
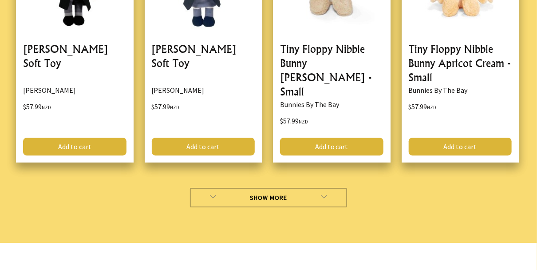
click at [233, 188] on link "Show More" at bounding box center [268, 198] width 157 height 20
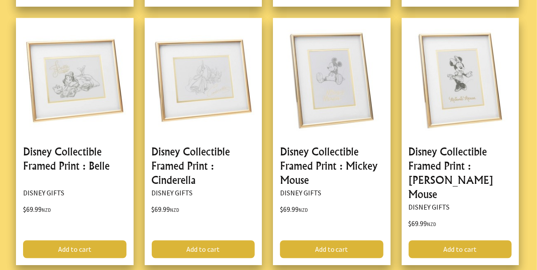
scroll to position [12838, 0]
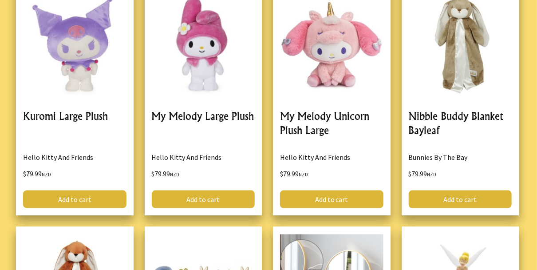
scroll to position [15263, 0]
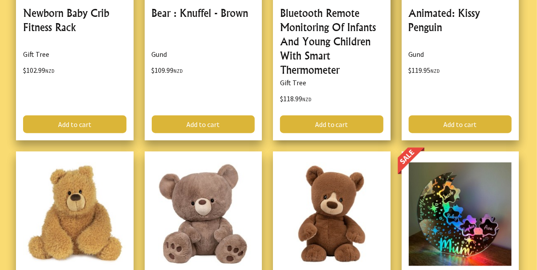
scroll to position [17867, 0]
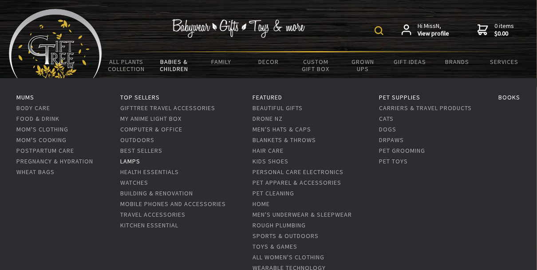
click at [140, 157] on link "Lamps" at bounding box center [130, 161] width 20 height 8
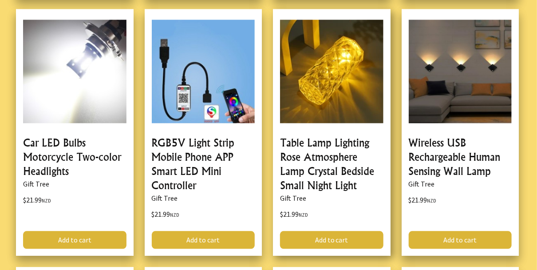
scroll to position [2011, 0]
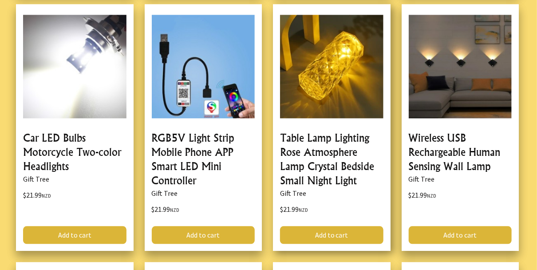
click at [295, 117] on link at bounding box center [332, 127] width 118 height 247
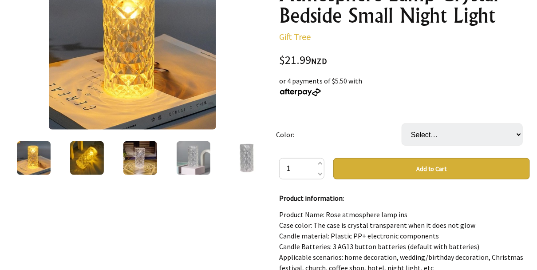
scroll to position [177, 0]
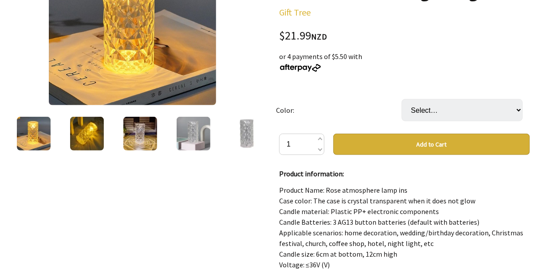
click at [82, 137] on img at bounding box center [87, 134] width 34 height 34
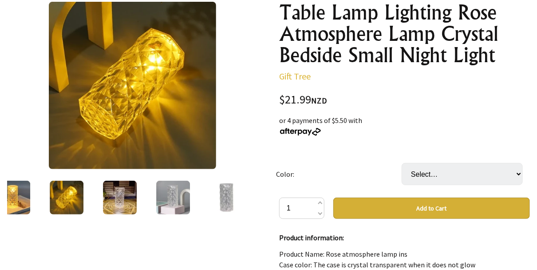
scroll to position [118, 0]
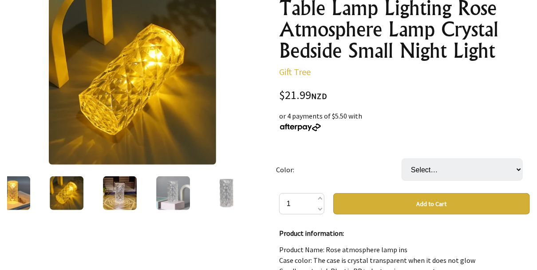
click at [110, 185] on img at bounding box center [120, 193] width 34 height 34
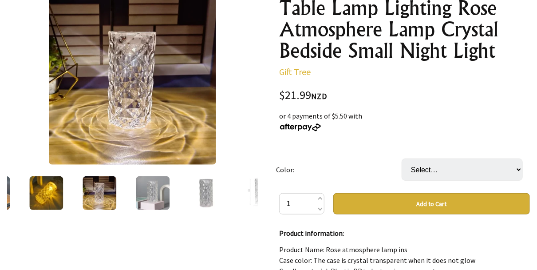
click at [147, 177] on img at bounding box center [153, 193] width 34 height 34
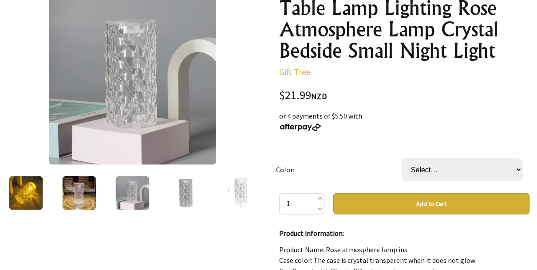
click at [188, 193] on img at bounding box center [186, 193] width 34 height 34
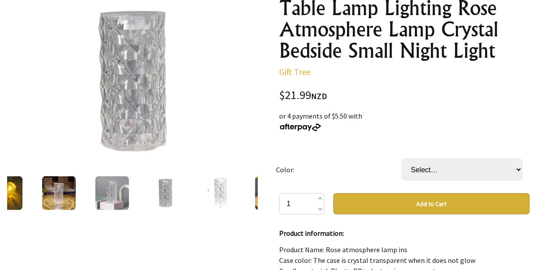
click at [224, 197] on img at bounding box center [219, 193] width 34 height 34
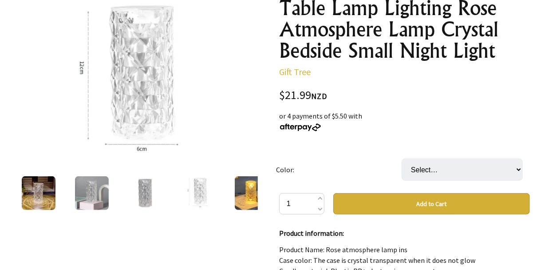
click at [245, 192] on img at bounding box center [252, 193] width 34 height 34
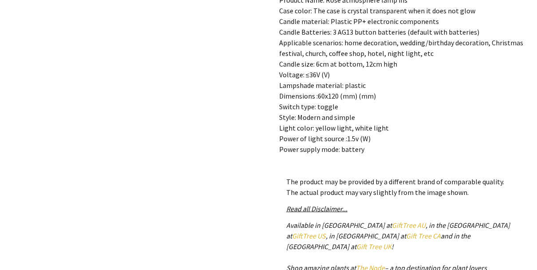
scroll to position [296, 0]
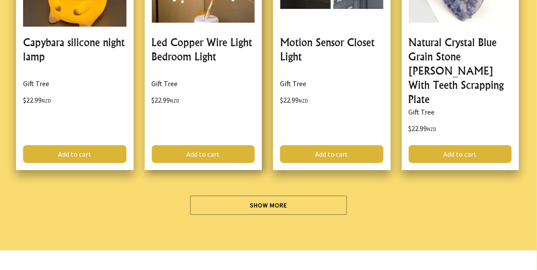
scroll to position [2662, 0]
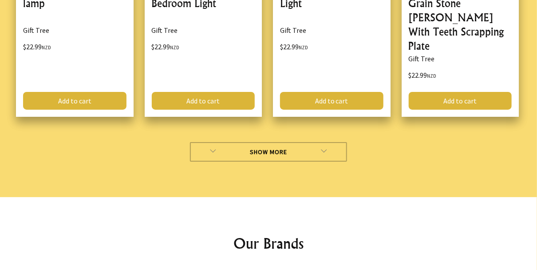
click at [211, 150] on link "Show More" at bounding box center [268, 152] width 157 height 20
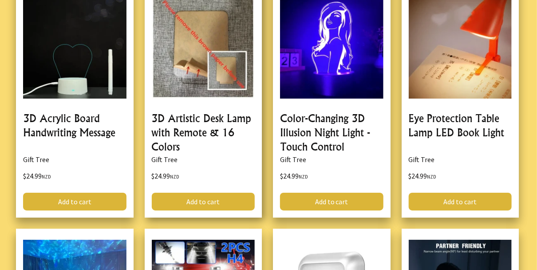
scroll to position [3846, 0]
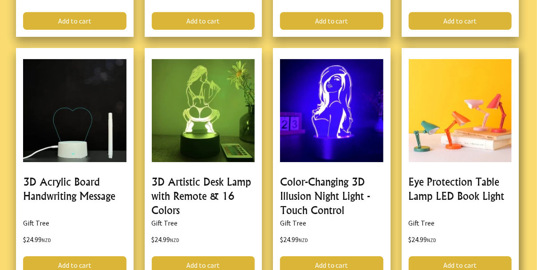
click at [447, 123] on link at bounding box center [461, 164] width 118 height 233
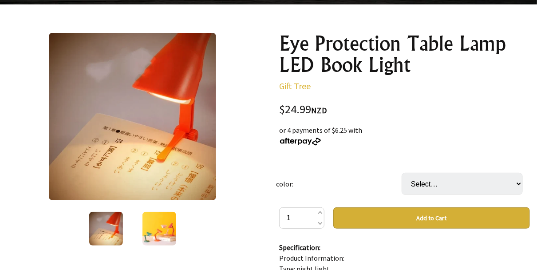
scroll to position [118, 0]
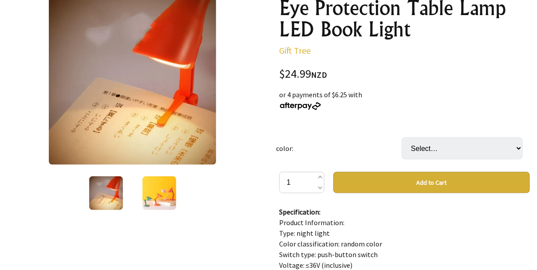
click at [152, 189] on img at bounding box center [159, 193] width 34 height 34
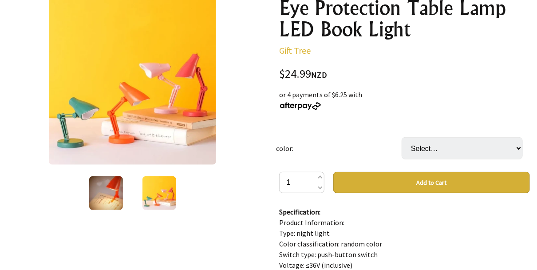
click at [524, 143] on td "Select… [PERSON_NAME] pink" at bounding box center [465, 148] width 126 height 47
click at [517, 146] on select "Select… [PERSON_NAME] pink" at bounding box center [462, 148] width 121 height 22
click at [402, 137] on select "Select… [PERSON_NAME] pink" at bounding box center [462, 148] width 121 height 22
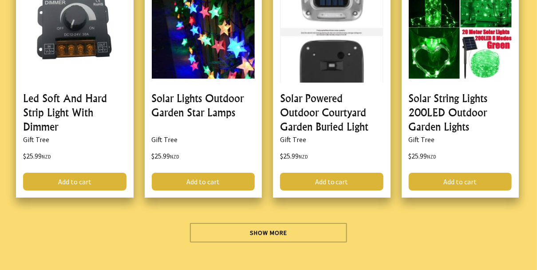
scroll to position [5206, 0]
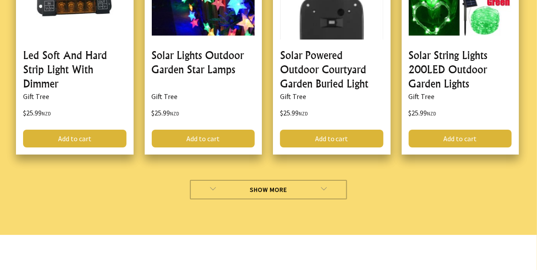
click at [204, 180] on link "Show More" at bounding box center [268, 190] width 157 height 20
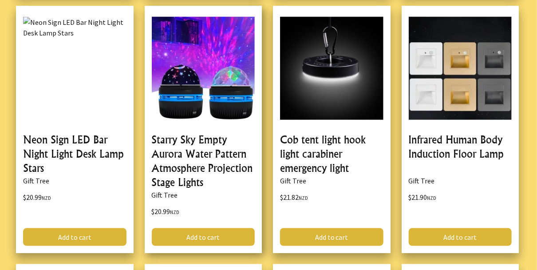
scroll to position [1597, 0]
